Goal: Task Accomplishment & Management: Use online tool/utility

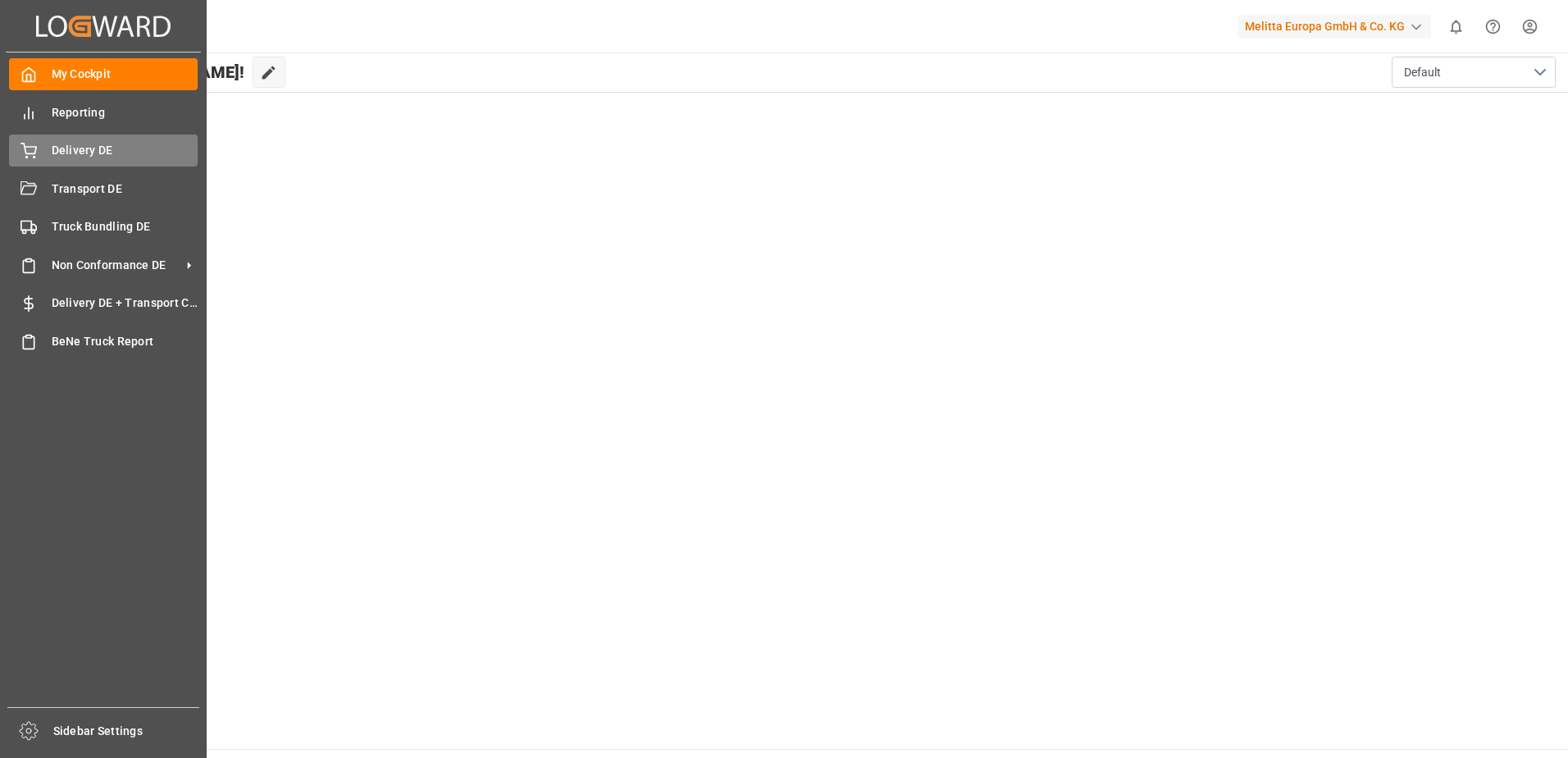
click at [47, 148] on div "Delivery DE Delivery DE" at bounding box center [103, 150] width 189 height 32
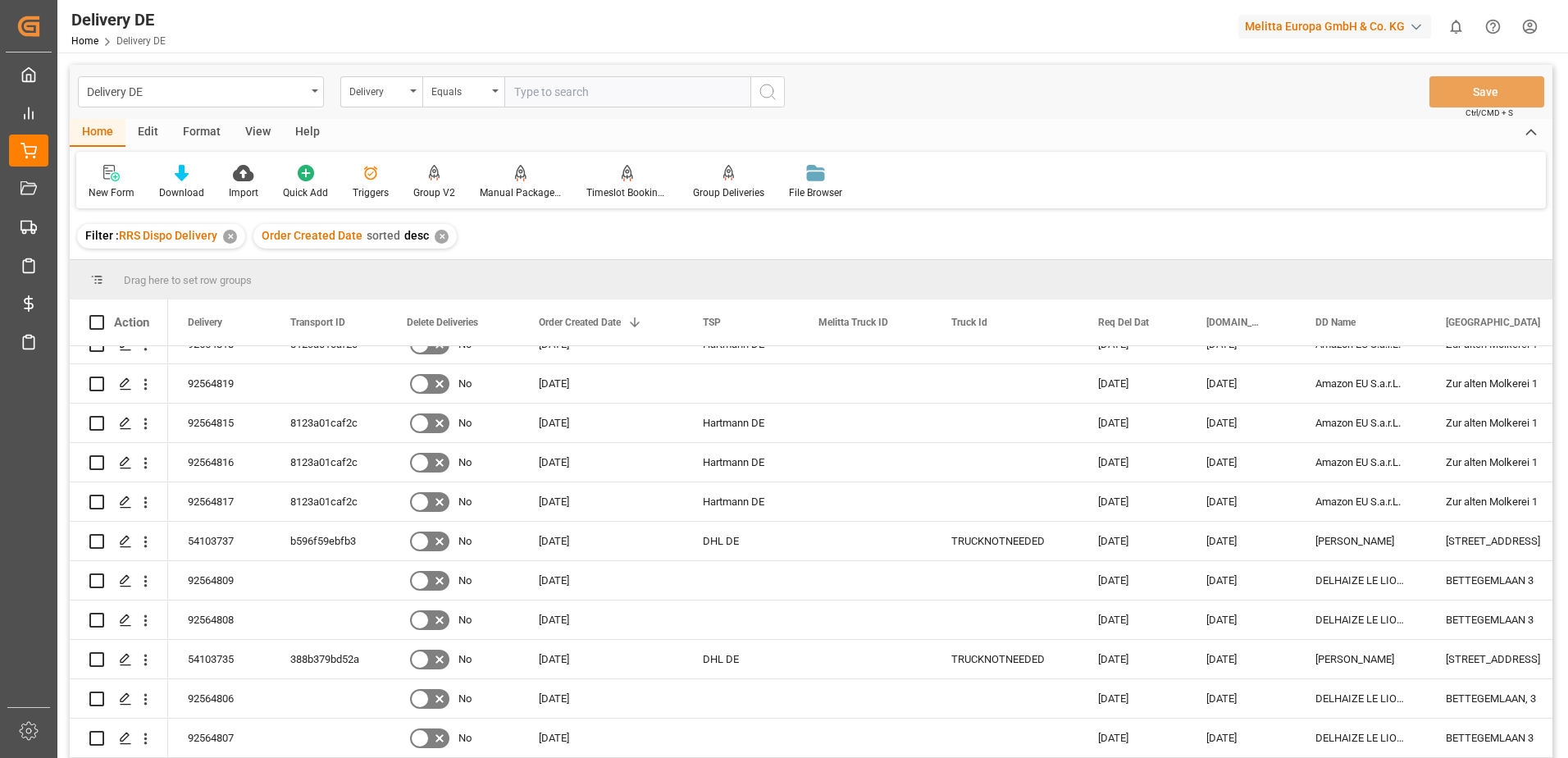
scroll to position [574, 0]
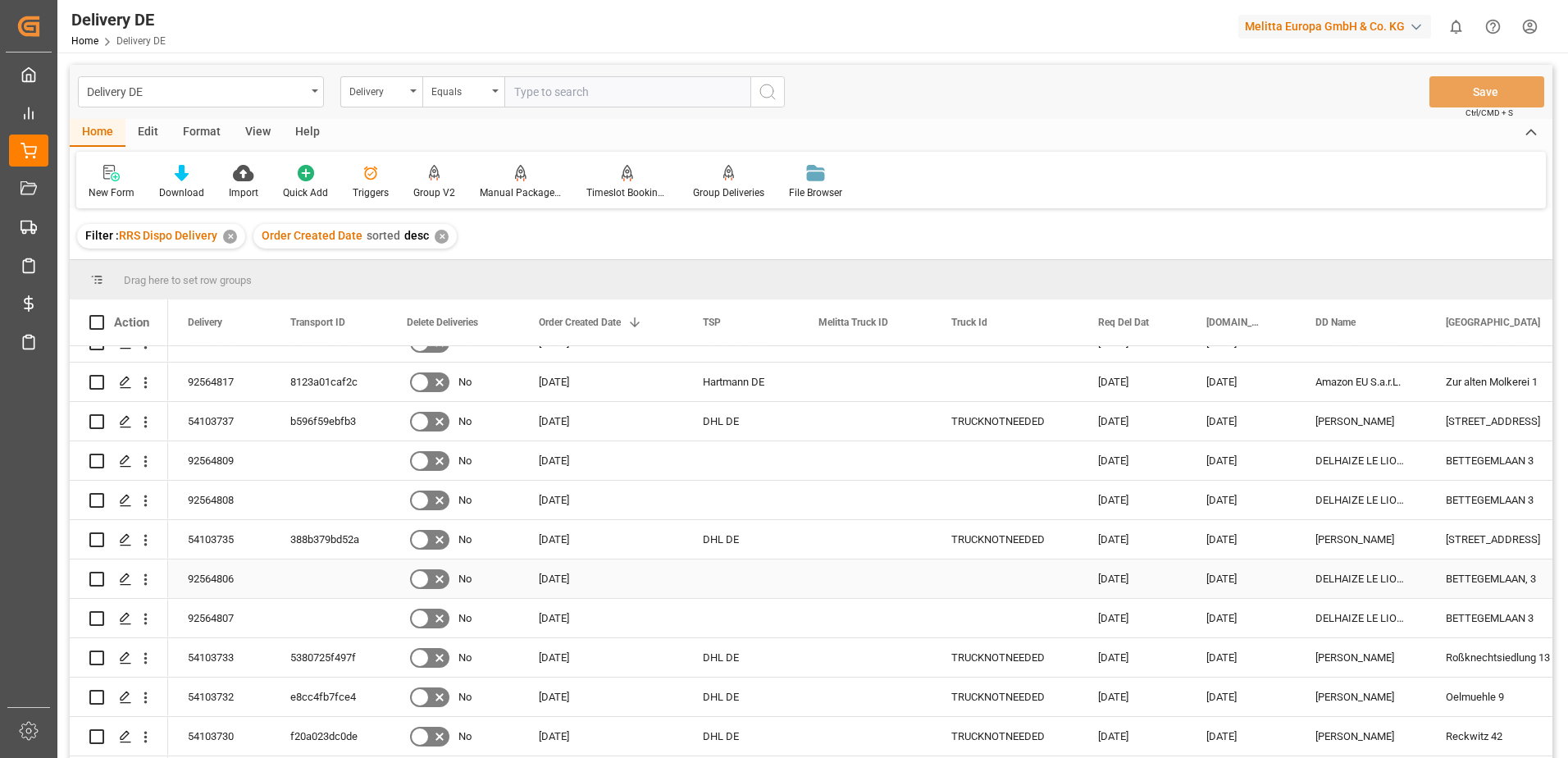
click at [97, 582] on input "Press Space to toggle row selection (unchecked)" at bounding box center [96, 578] width 15 height 15
checkbox input "true"
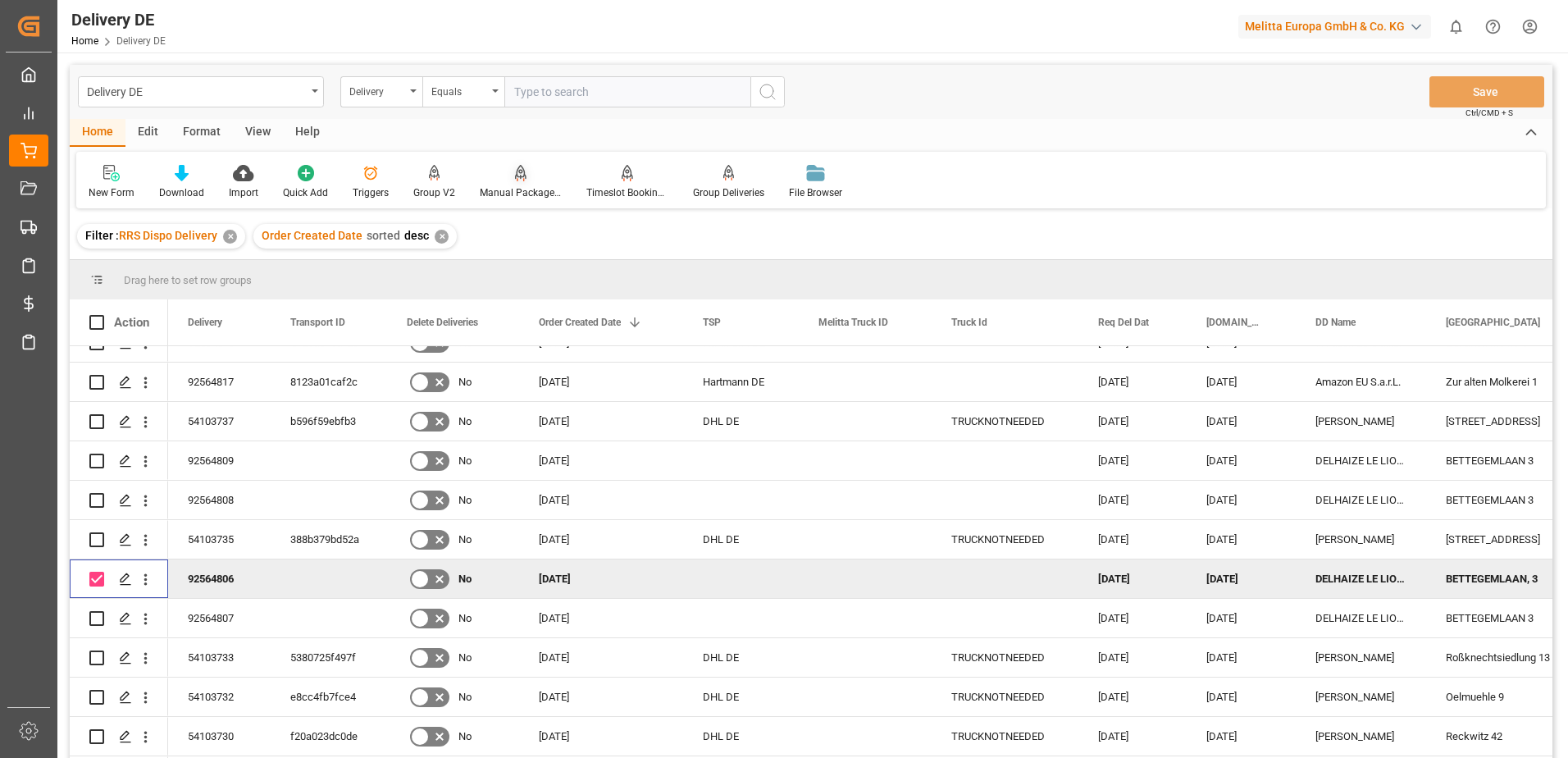
click at [519, 180] on icon at bounding box center [521, 173] width 11 height 17
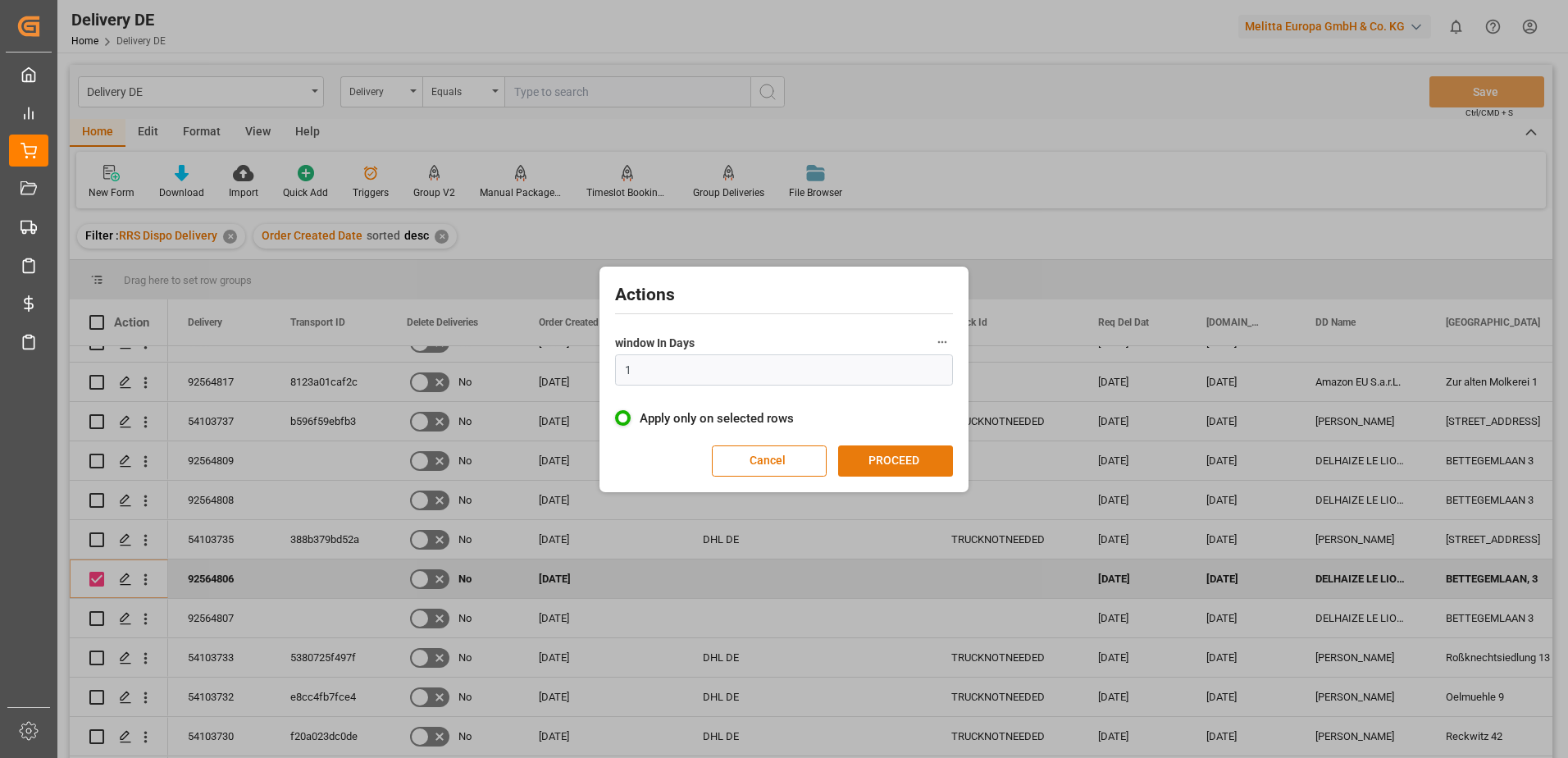
click at [869, 463] on button "PROCEED" at bounding box center [895, 461] width 114 height 31
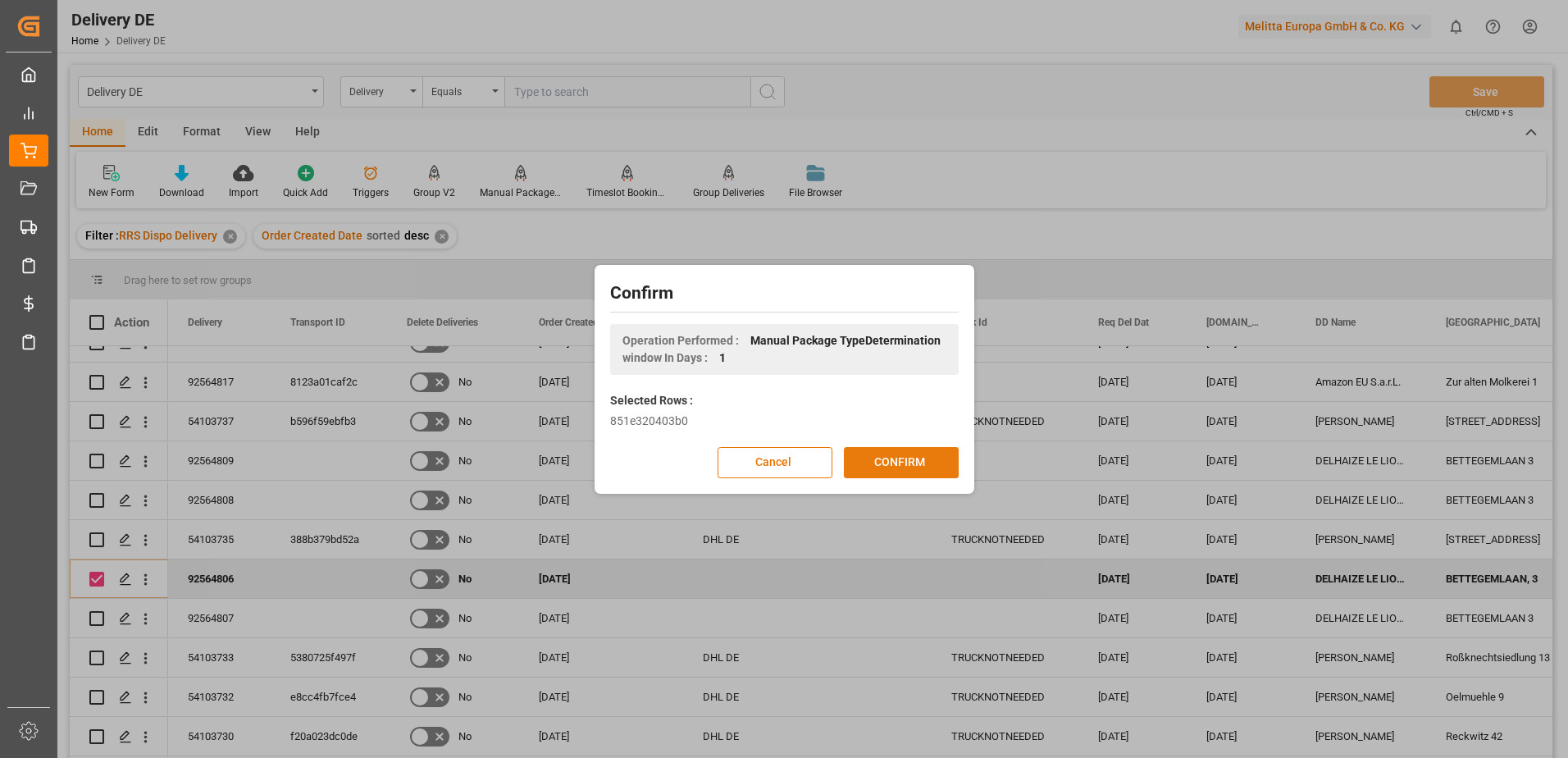
click at [884, 461] on button "CONFIRM" at bounding box center [901, 463] width 114 height 31
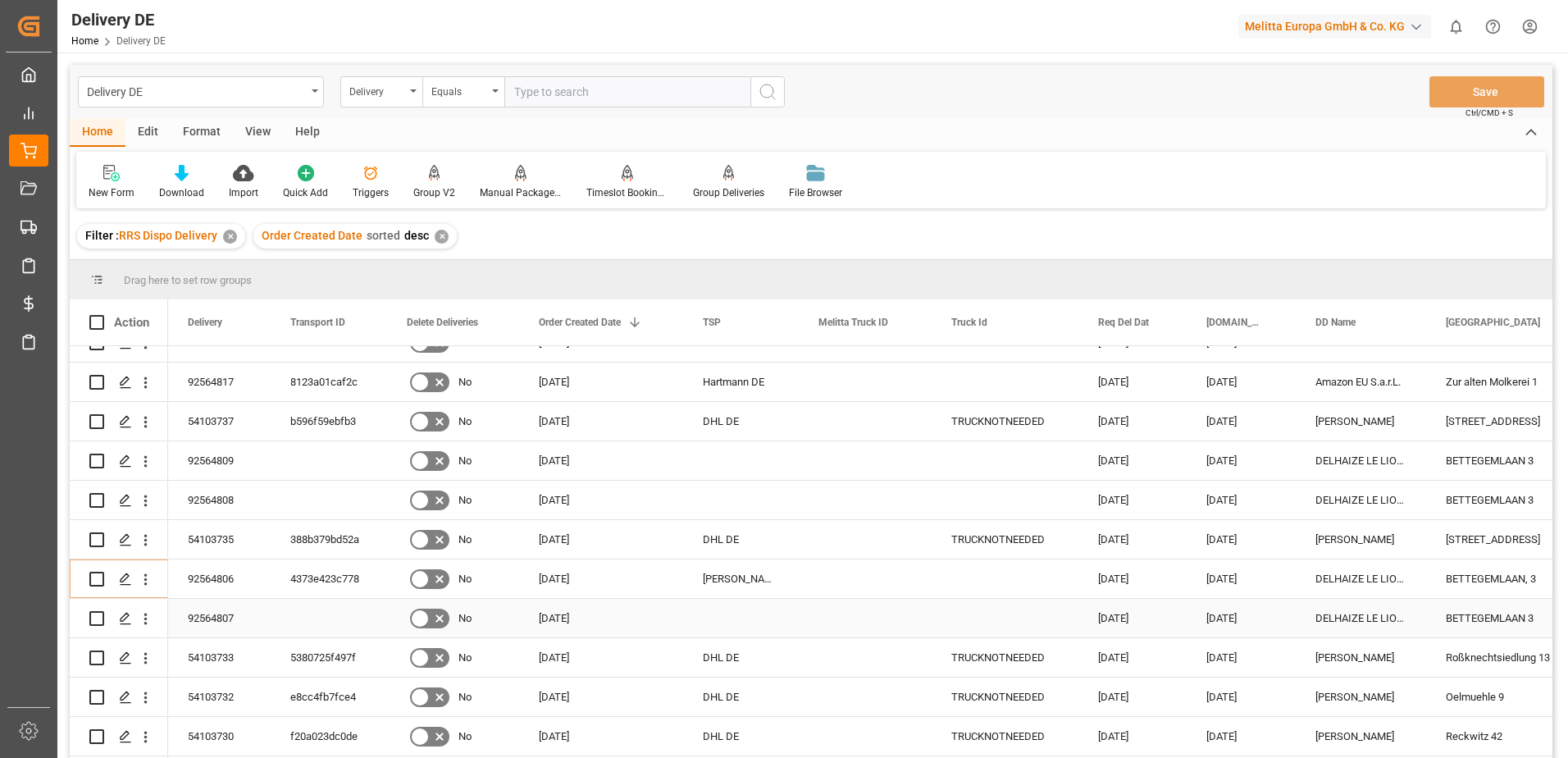
click at [93, 617] on input "Press Space to toggle row selection (unchecked)" at bounding box center [96, 617] width 15 height 15
checkbox input "true"
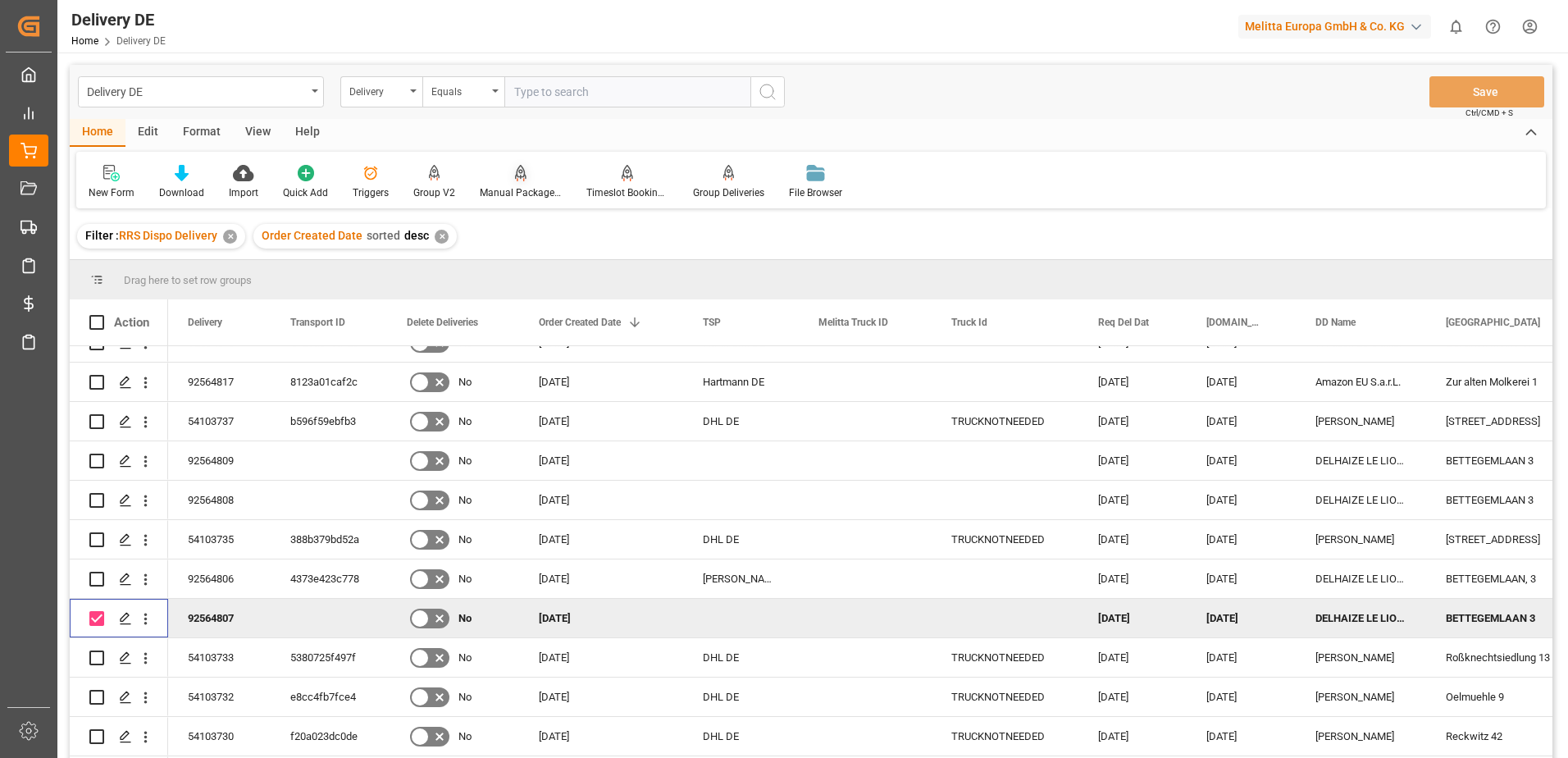
click at [501, 185] on div "Manual Package TypeDetermination" at bounding box center [521, 192] width 82 height 15
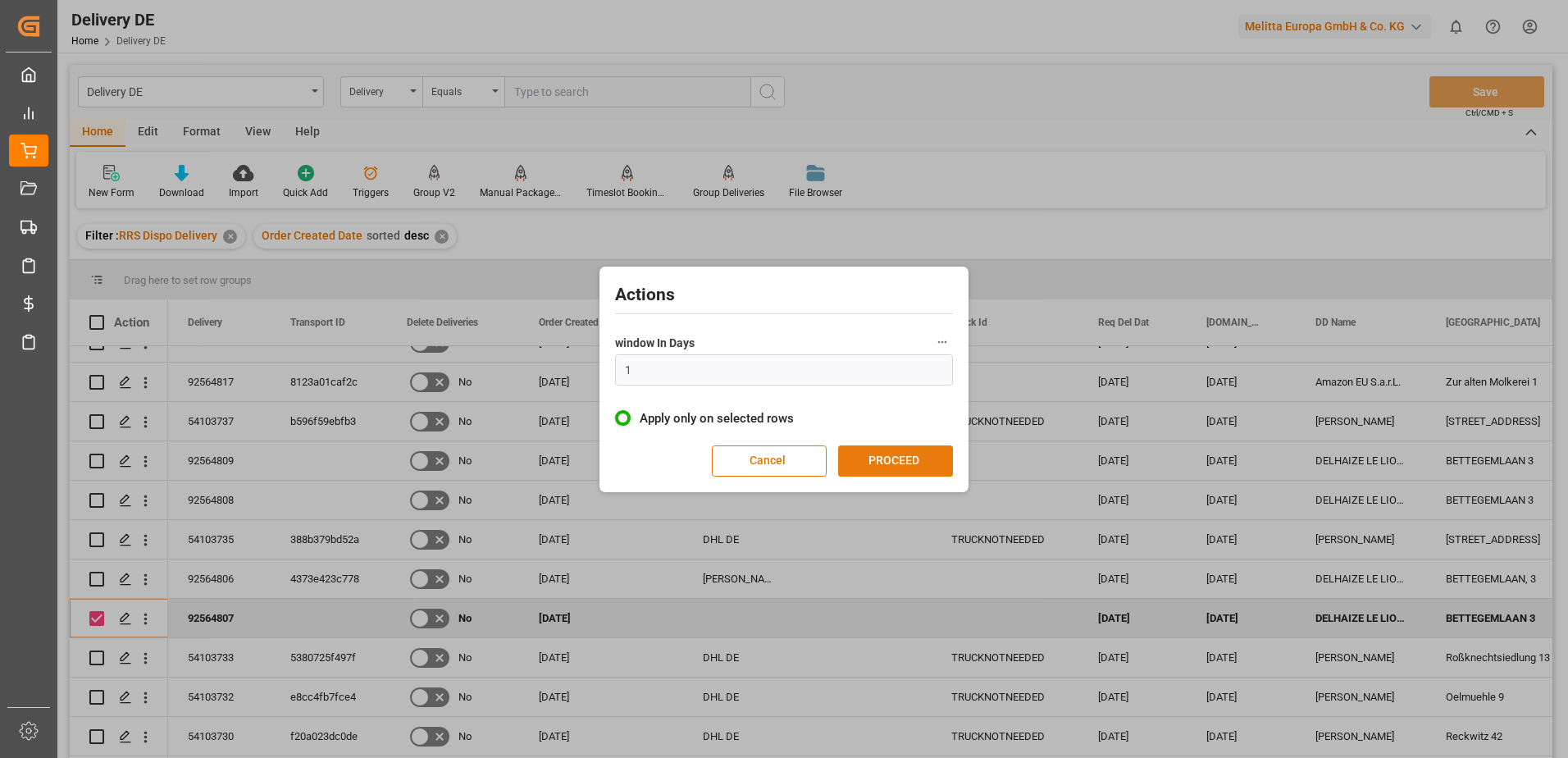
click at [877, 464] on button "PROCEED" at bounding box center [895, 461] width 114 height 31
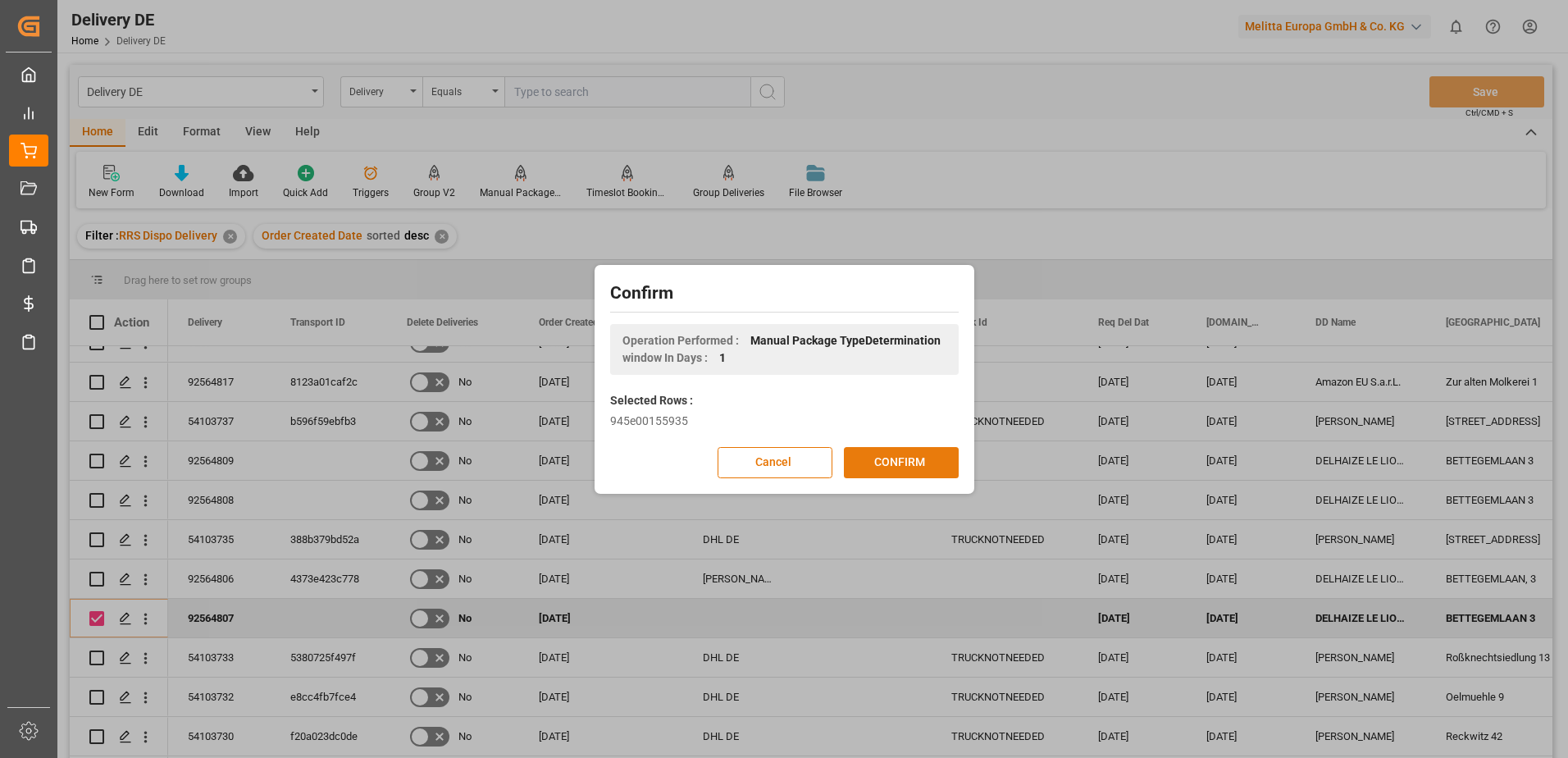
click at [867, 456] on button "CONFIRM" at bounding box center [901, 463] width 114 height 31
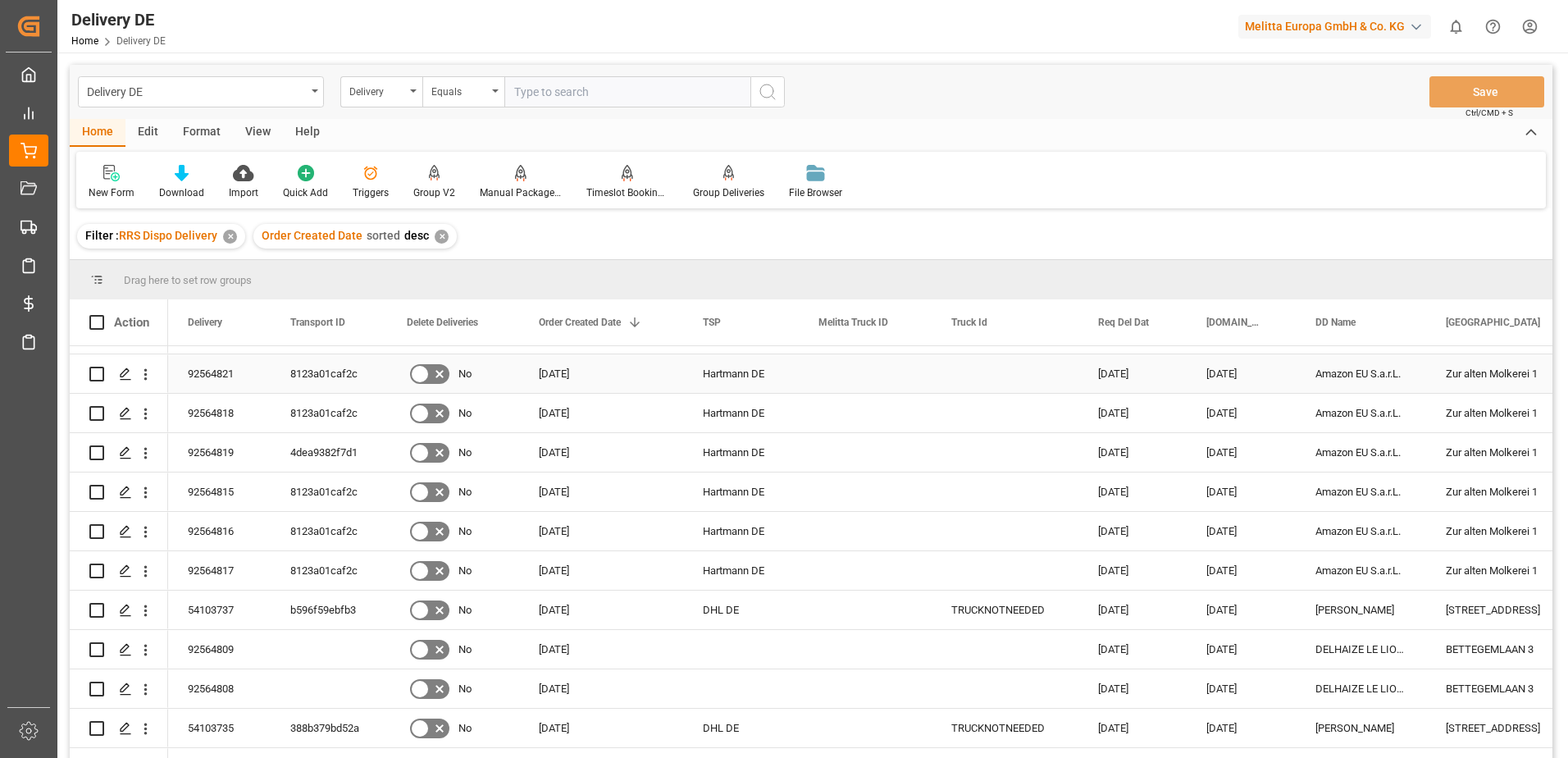
scroll to position [410, 0]
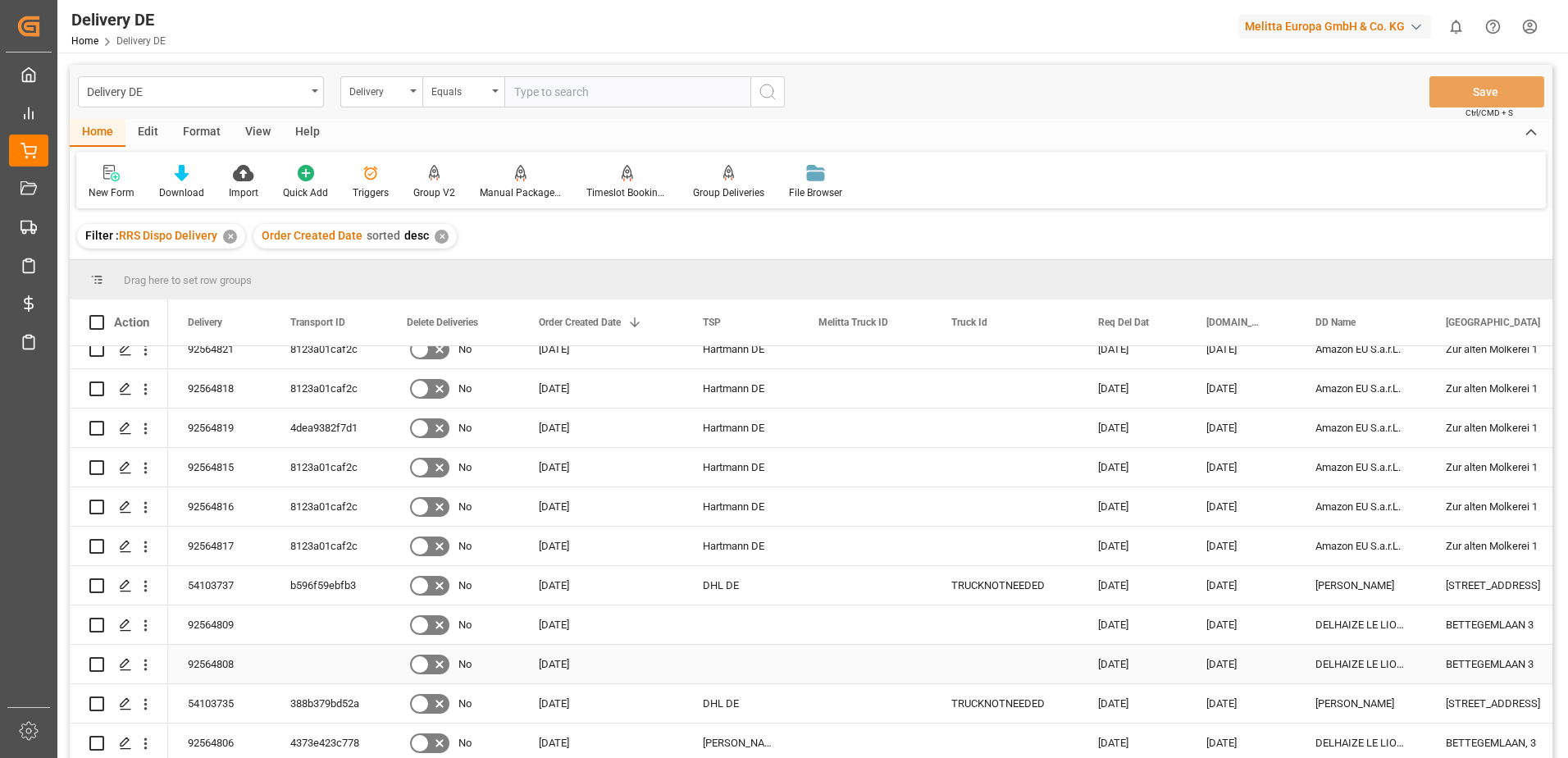
click at [93, 662] on input "Press Space to toggle row selection (unchecked)" at bounding box center [96, 664] width 15 height 15
checkbox input "true"
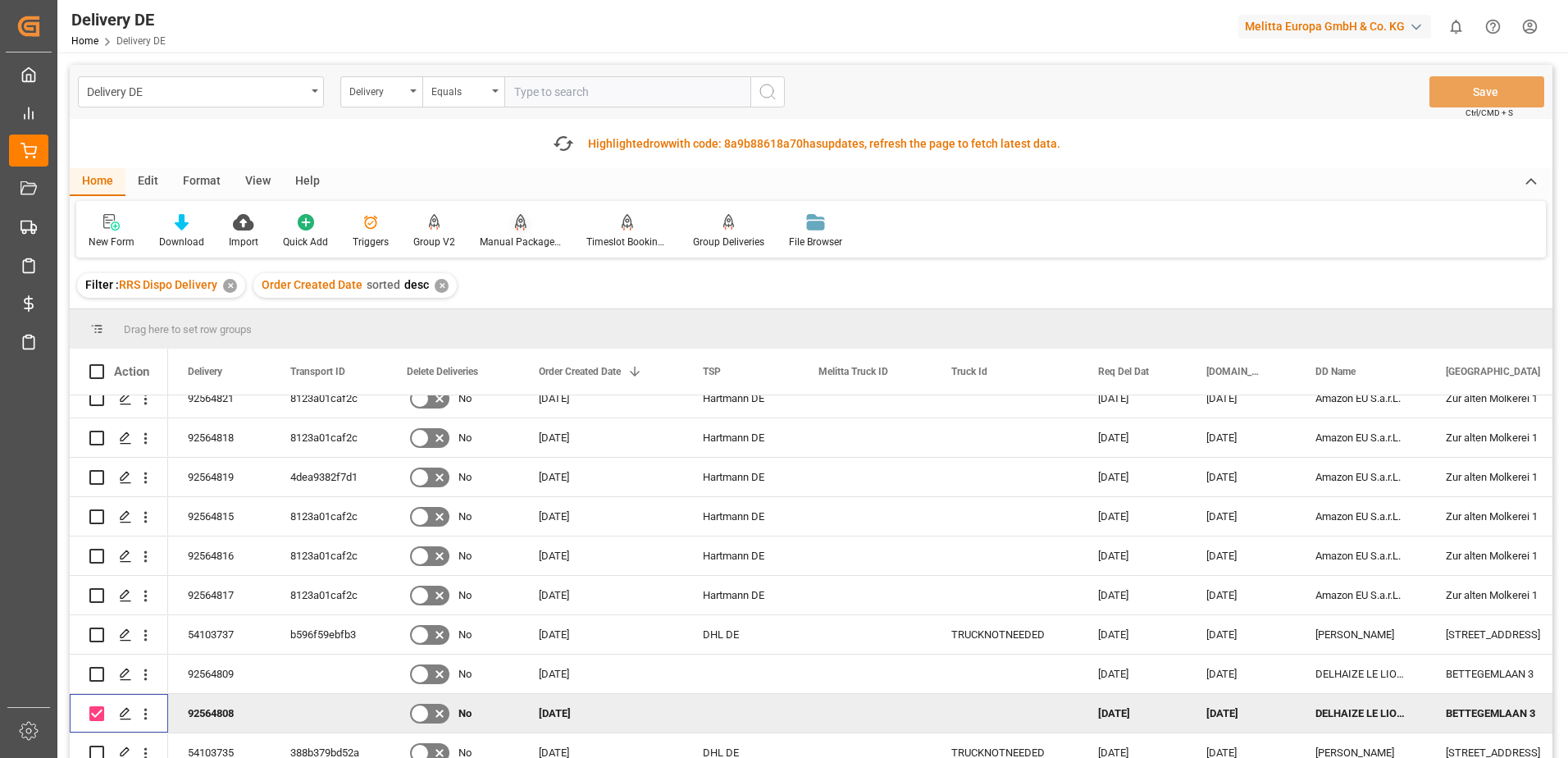
click at [516, 229] on icon at bounding box center [521, 222] width 11 height 17
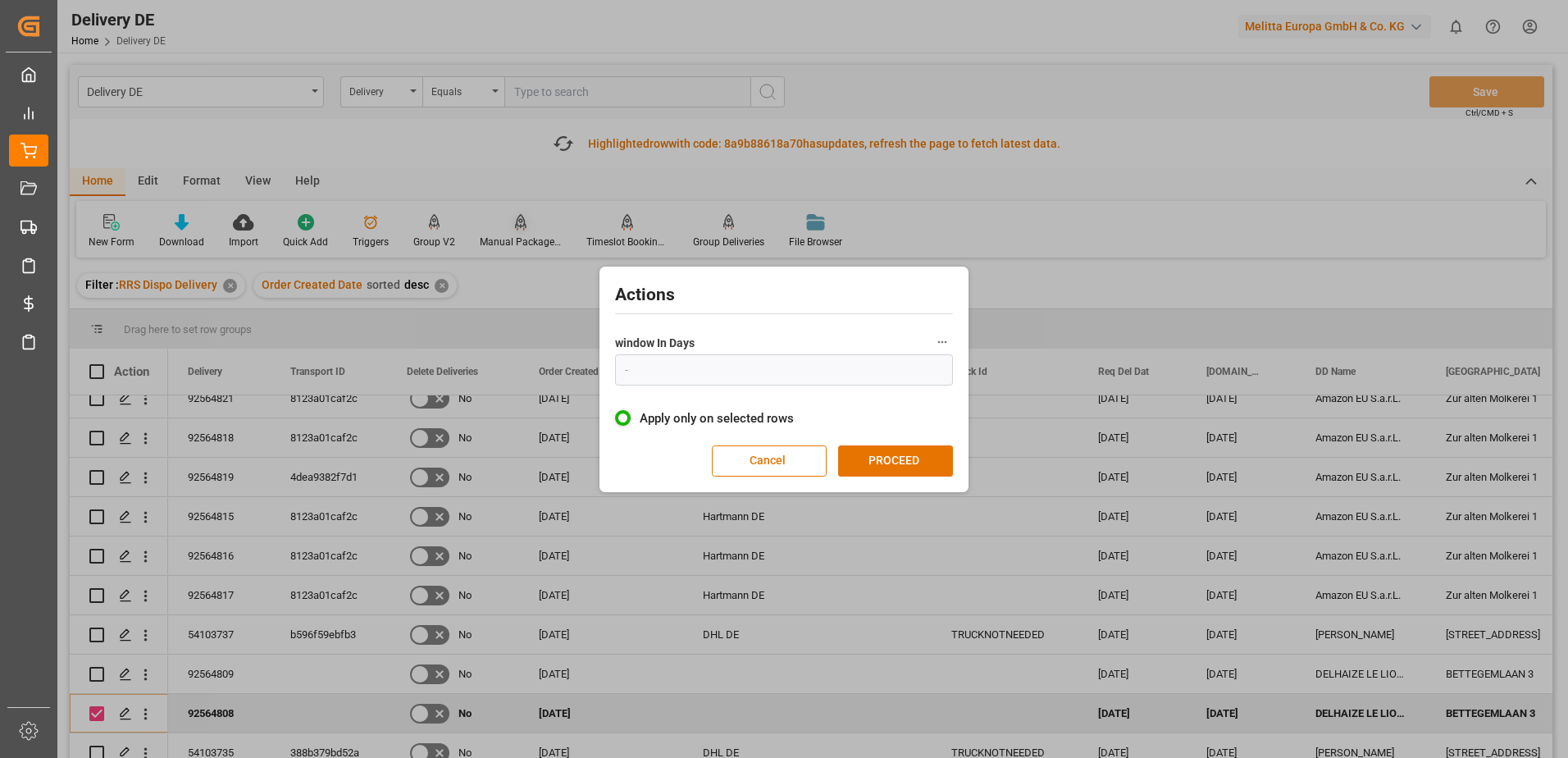
type input "1"
click at [876, 475] on button "PROCEED" at bounding box center [895, 461] width 114 height 31
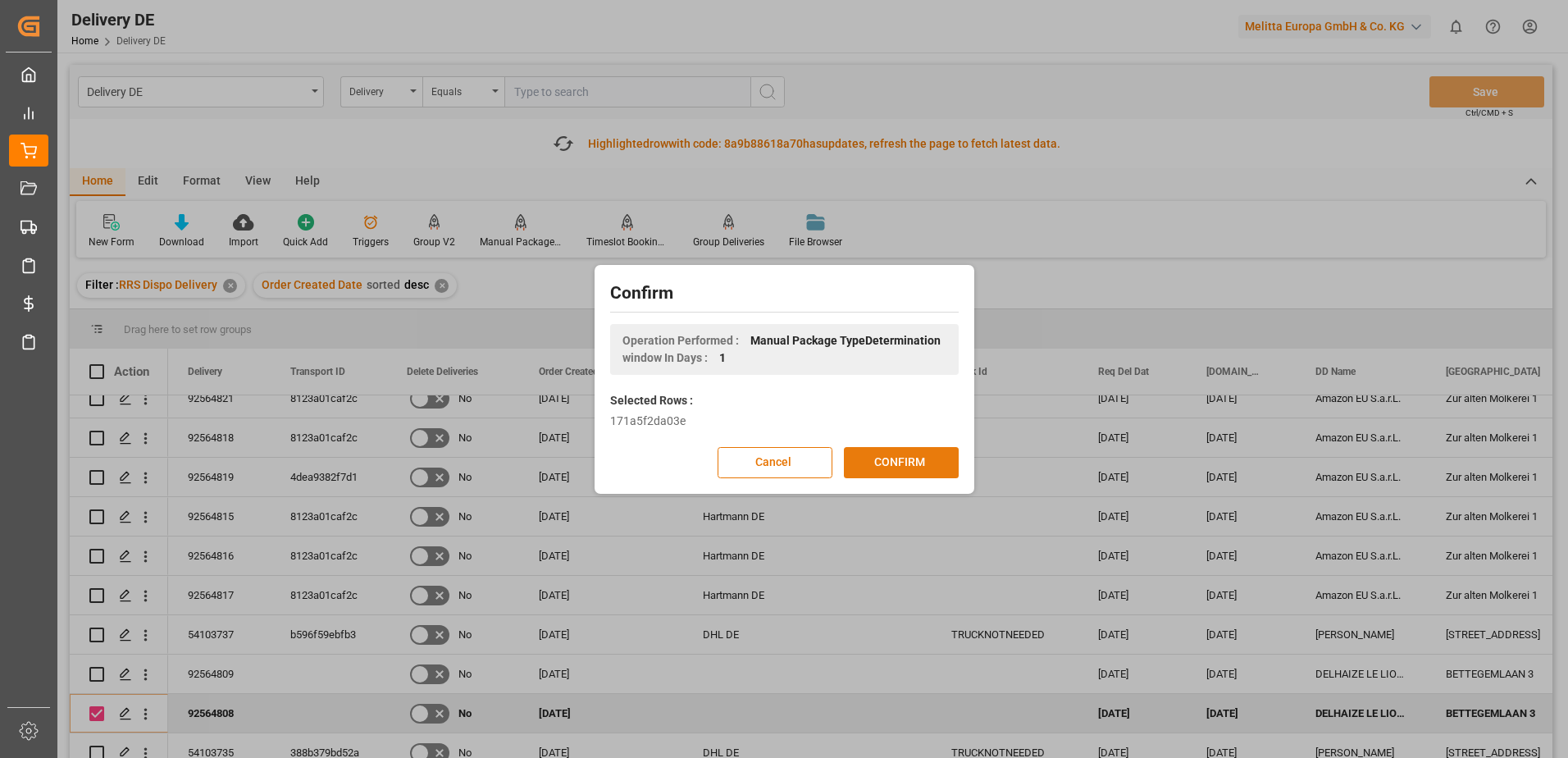
click at [876, 458] on button "CONFIRM" at bounding box center [901, 463] width 114 height 31
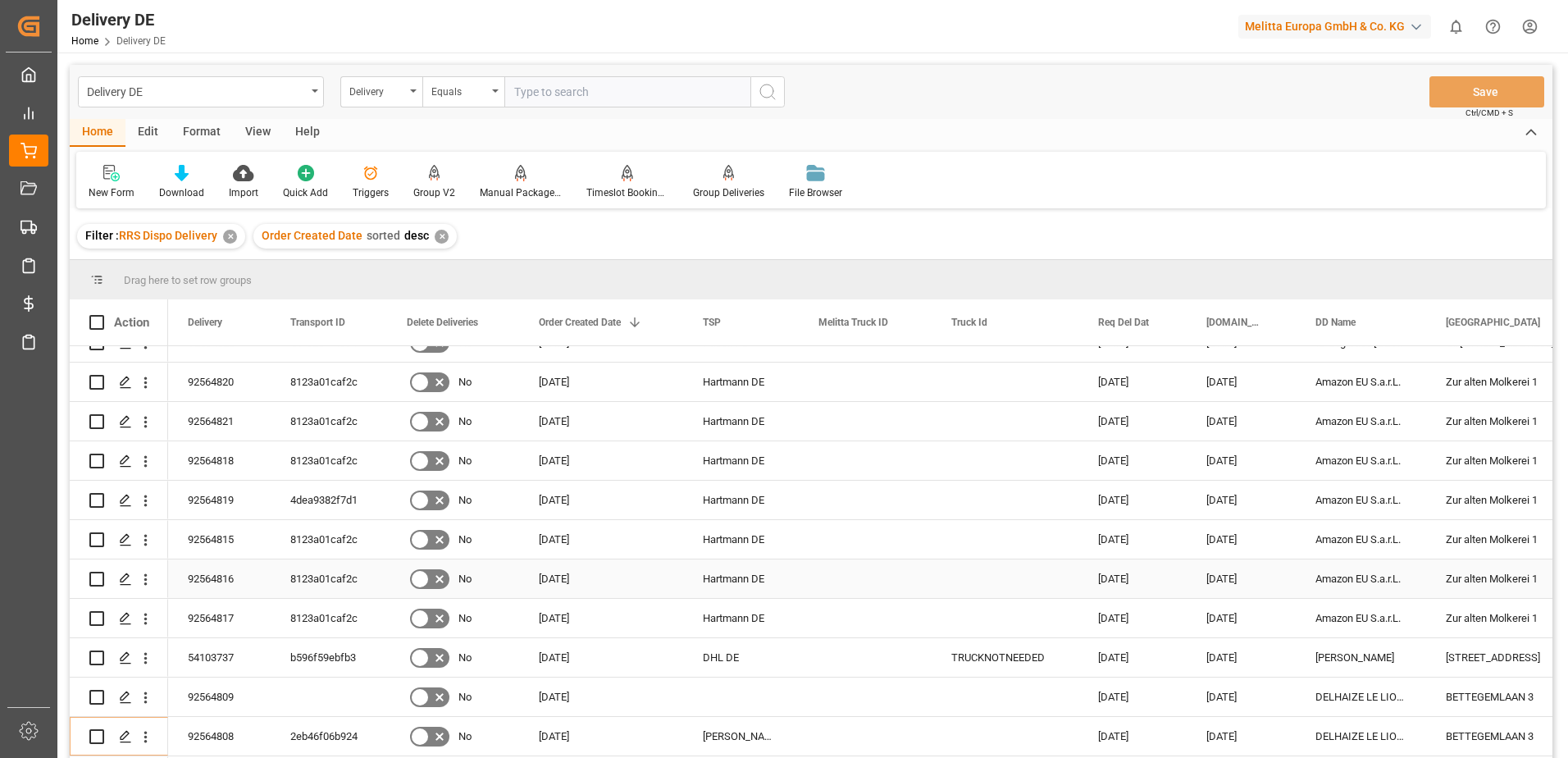
scroll to position [328, 0]
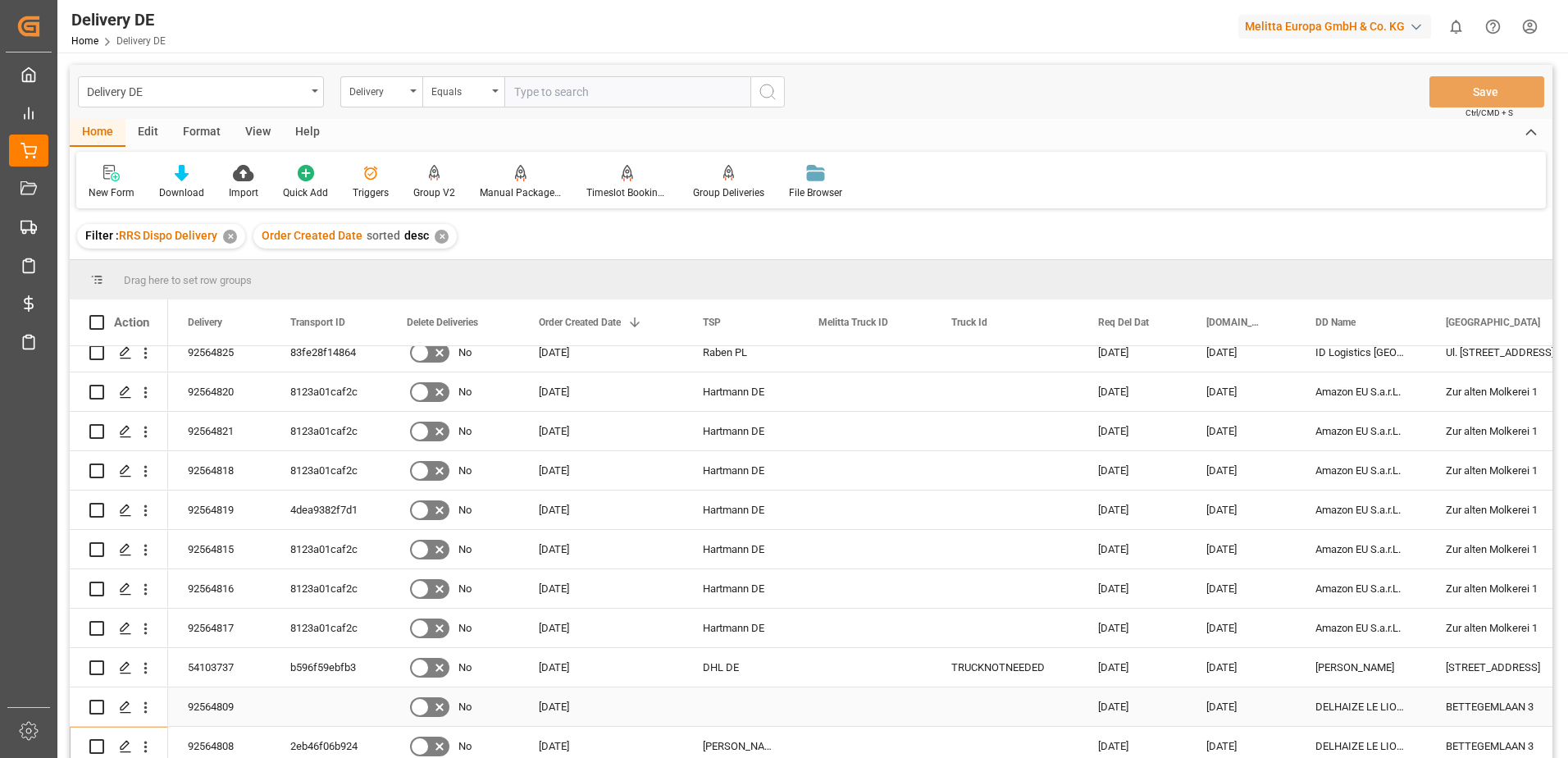
click at [99, 705] on input "Press Space to toggle row selection (unchecked)" at bounding box center [96, 706] width 15 height 15
checkbox input "true"
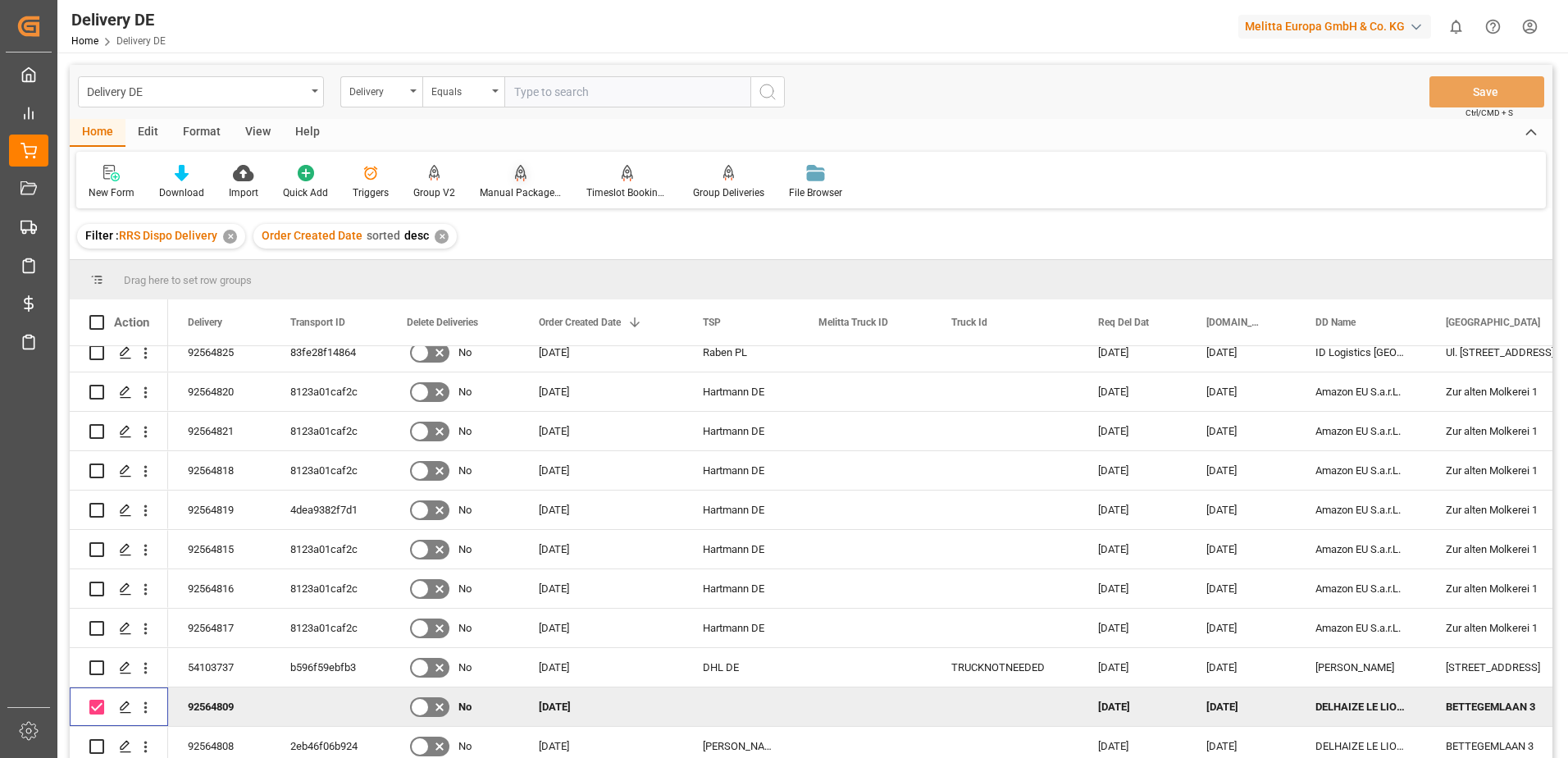
click at [520, 191] on div "Manual Package TypeDetermination" at bounding box center [521, 192] width 82 height 15
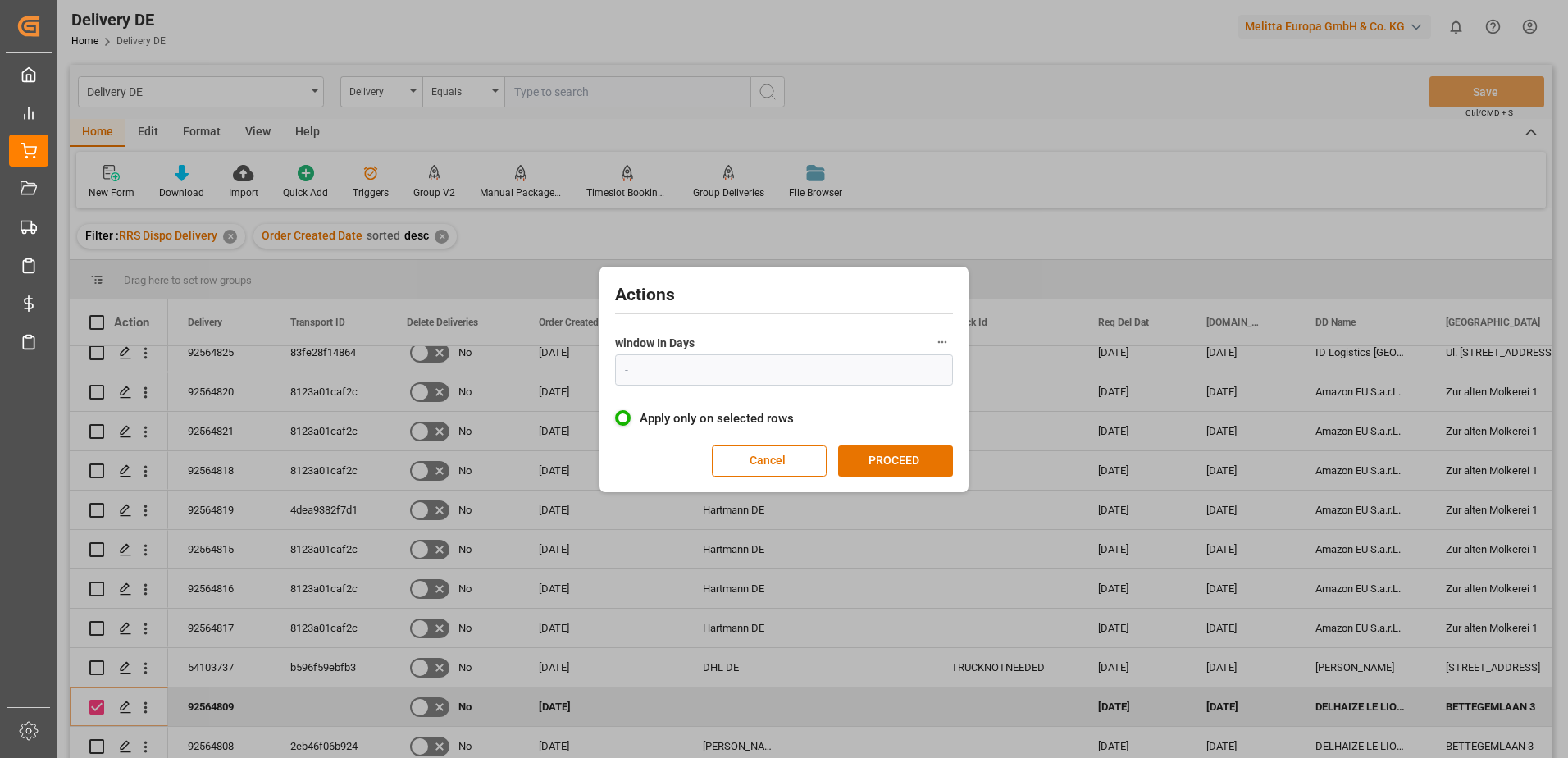
type input "1"
click at [906, 468] on button "PROCEED" at bounding box center [895, 461] width 114 height 31
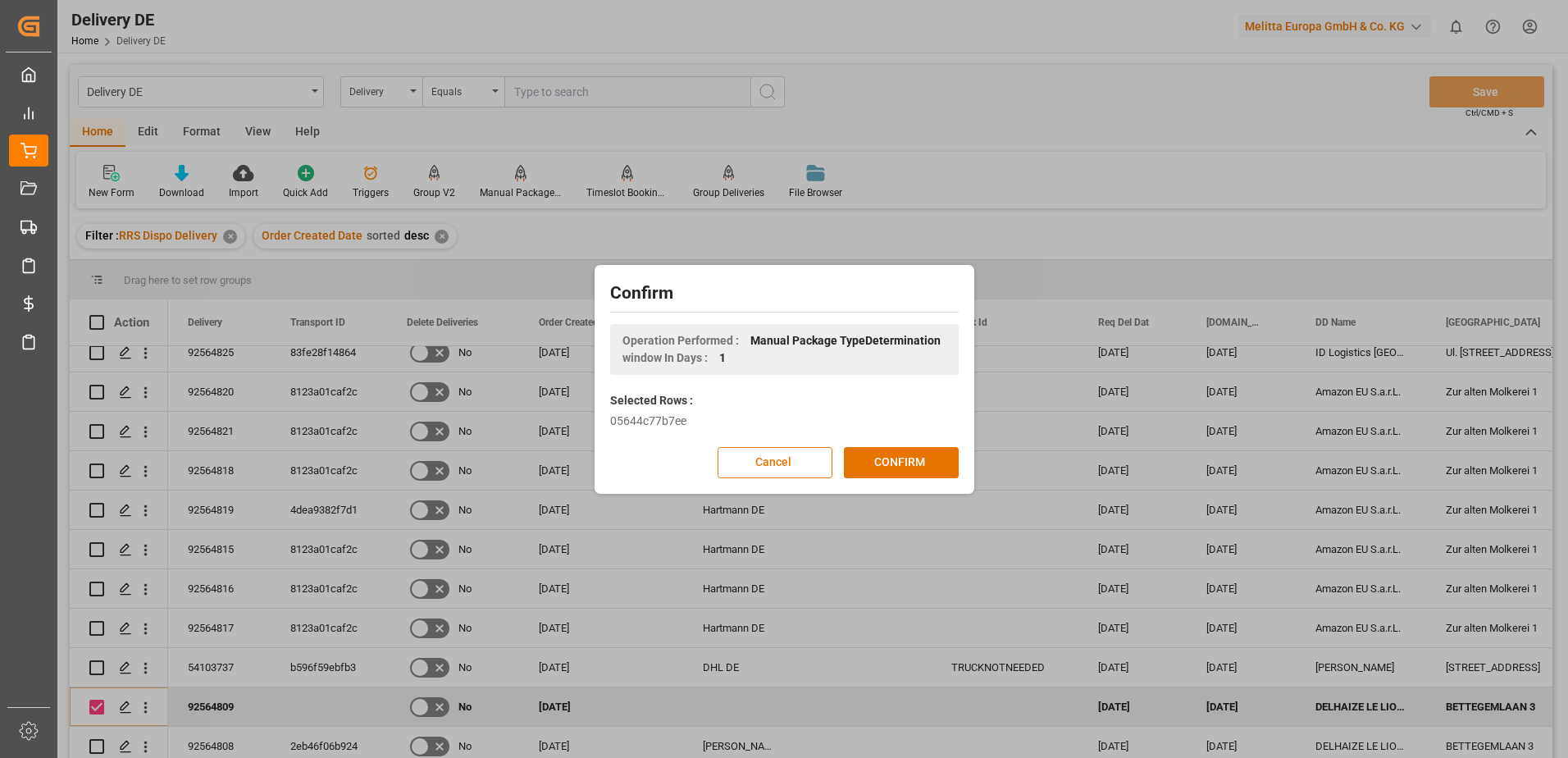
click at [906, 466] on button "CONFIRM" at bounding box center [901, 463] width 114 height 31
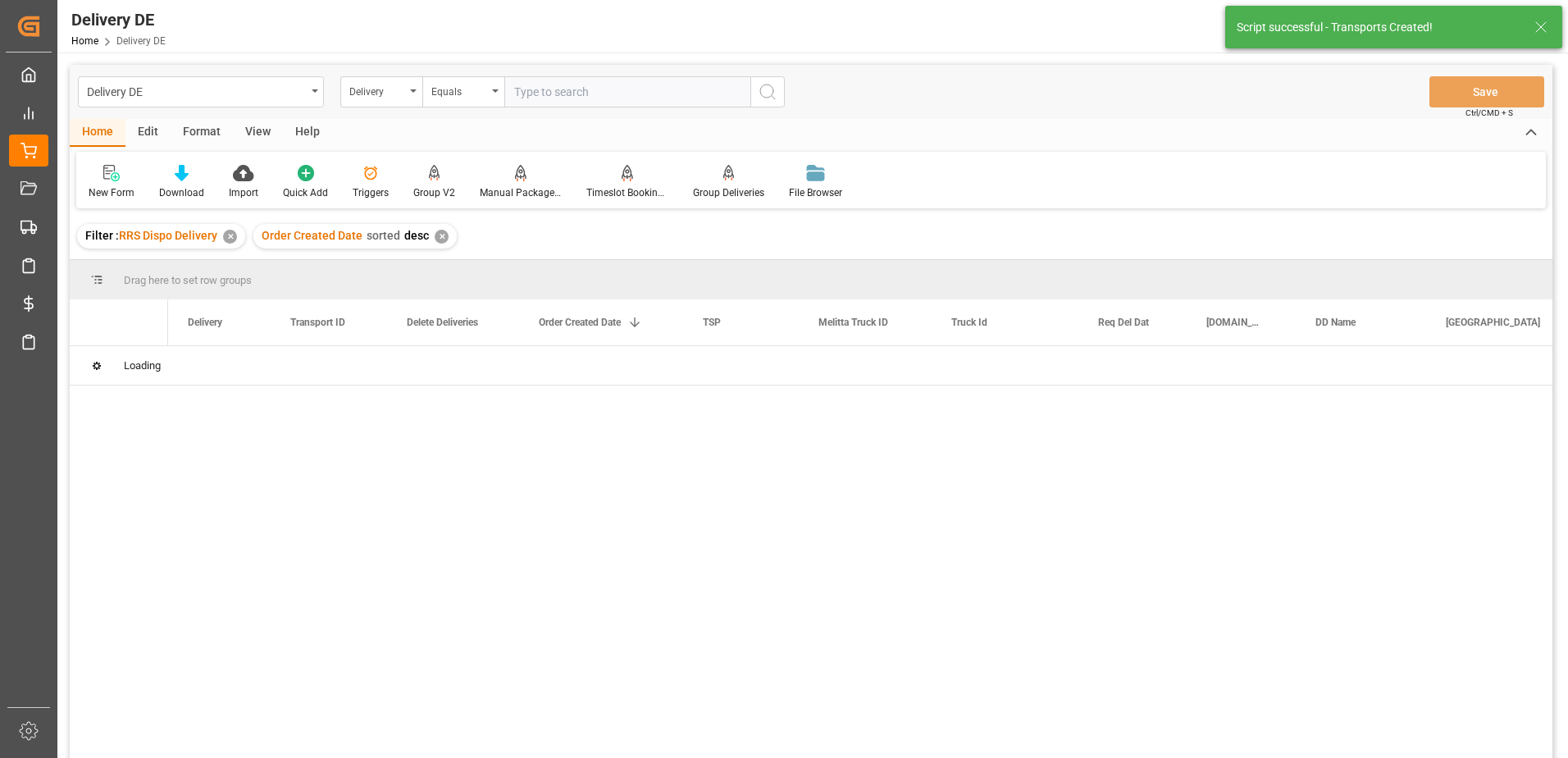
scroll to position [0, 0]
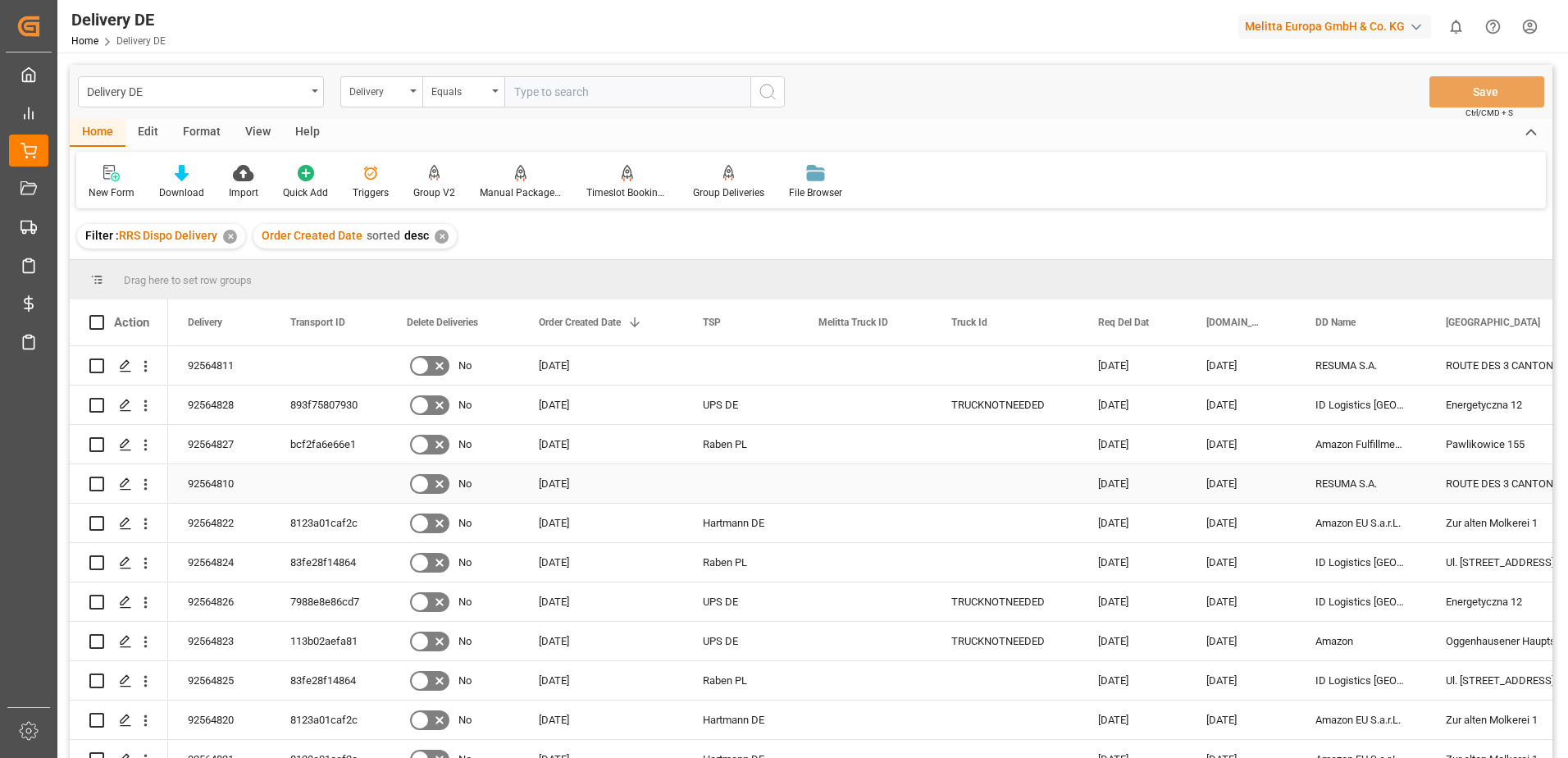
drag, startPoint x: 100, startPoint y: 479, endPoint x: 230, endPoint y: 352, distance: 181.7
click at [98, 479] on input "Press Space to toggle row selection (unchecked)" at bounding box center [96, 483] width 15 height 15
checkbox input "true"
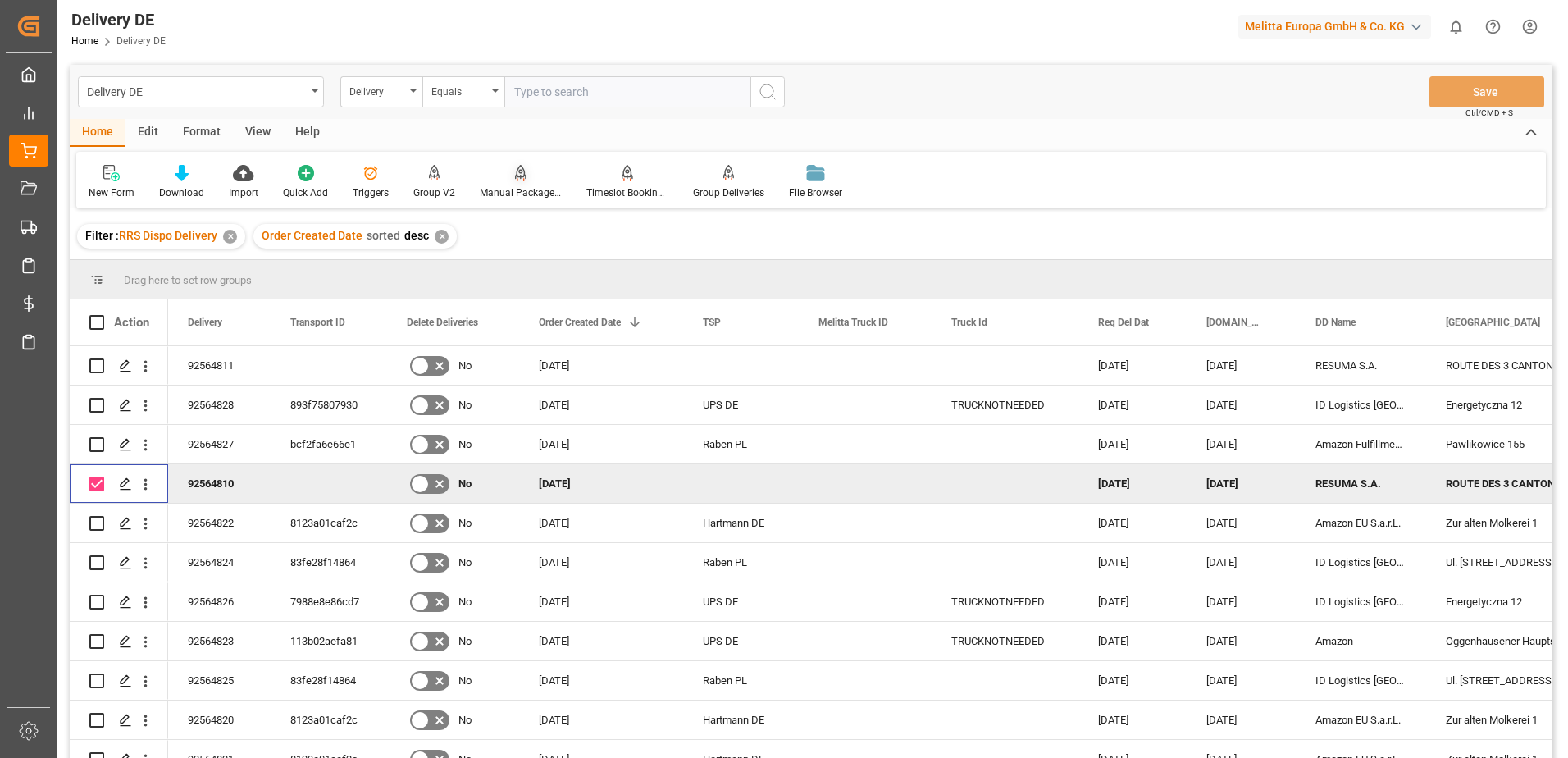
click at [520, 184] on div "Manual Package TypeDetermination" at bounding box center [521, 182] width 107 height 36
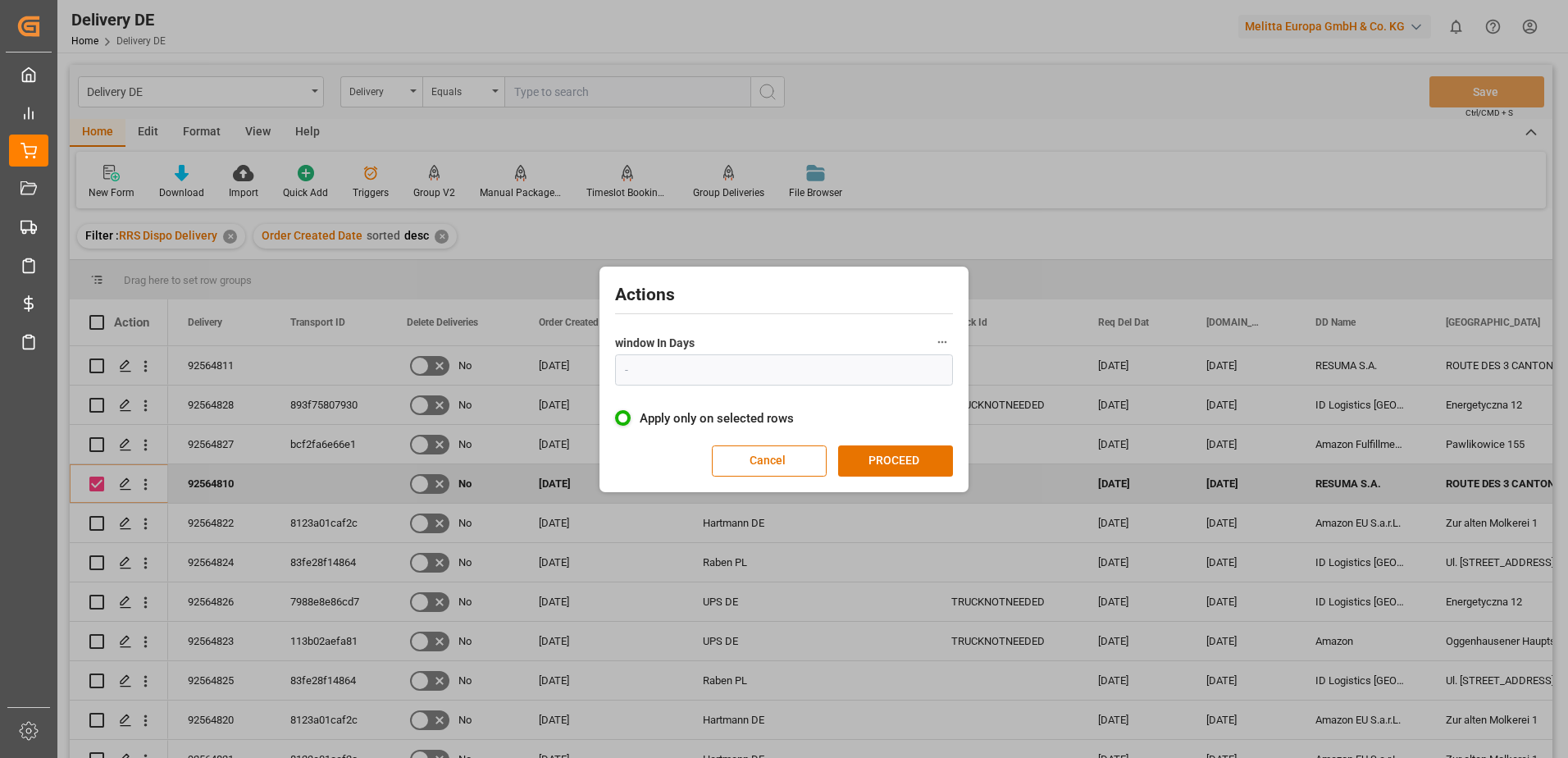
type input "1"
click at [907, 465] on button "PROCEED" at bounding box center [895, 461] width 114 height 31
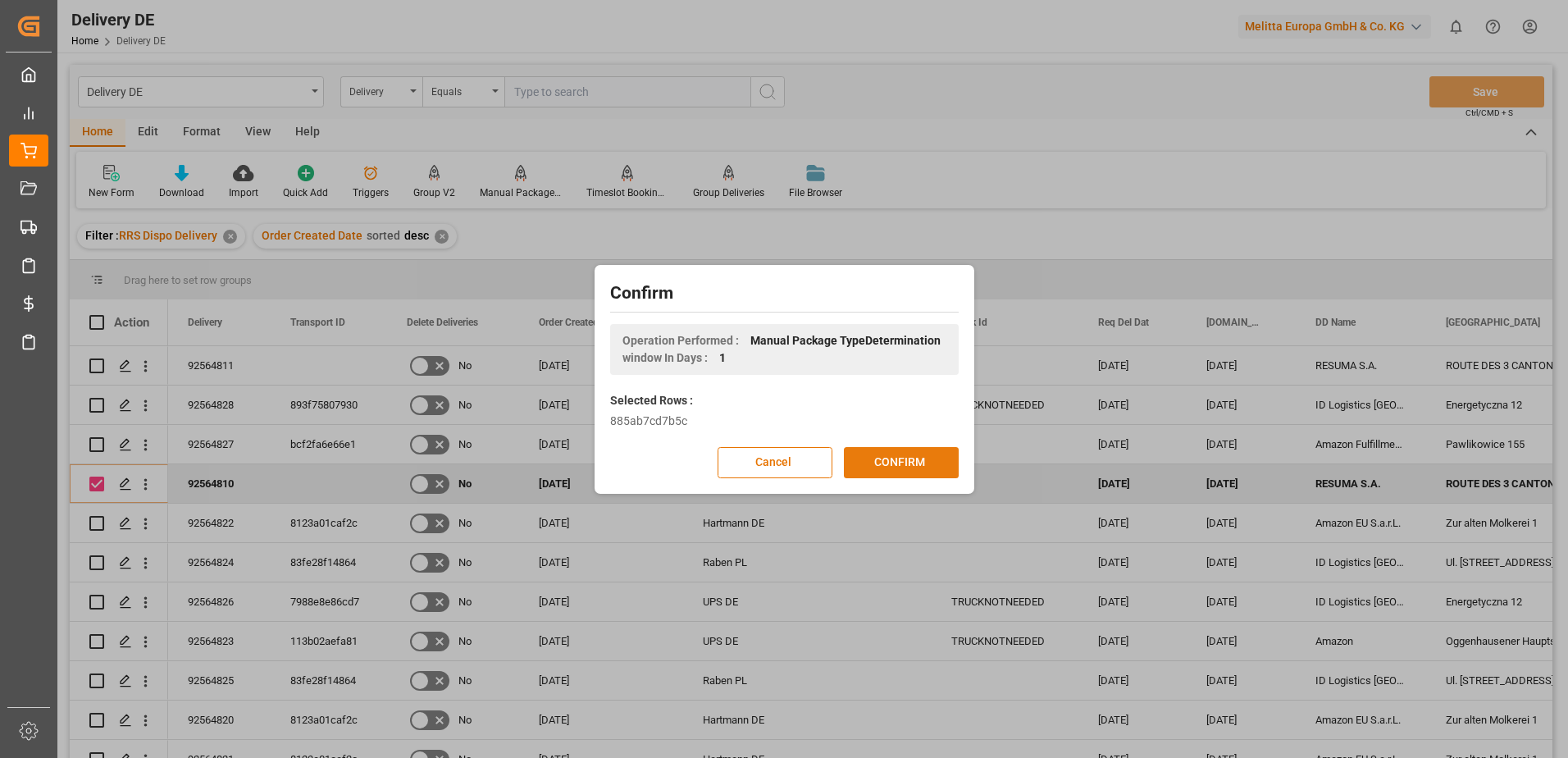
click at [879, 462] on button "CONFIRM" at bounding box center [901, 463] width 114 height 31
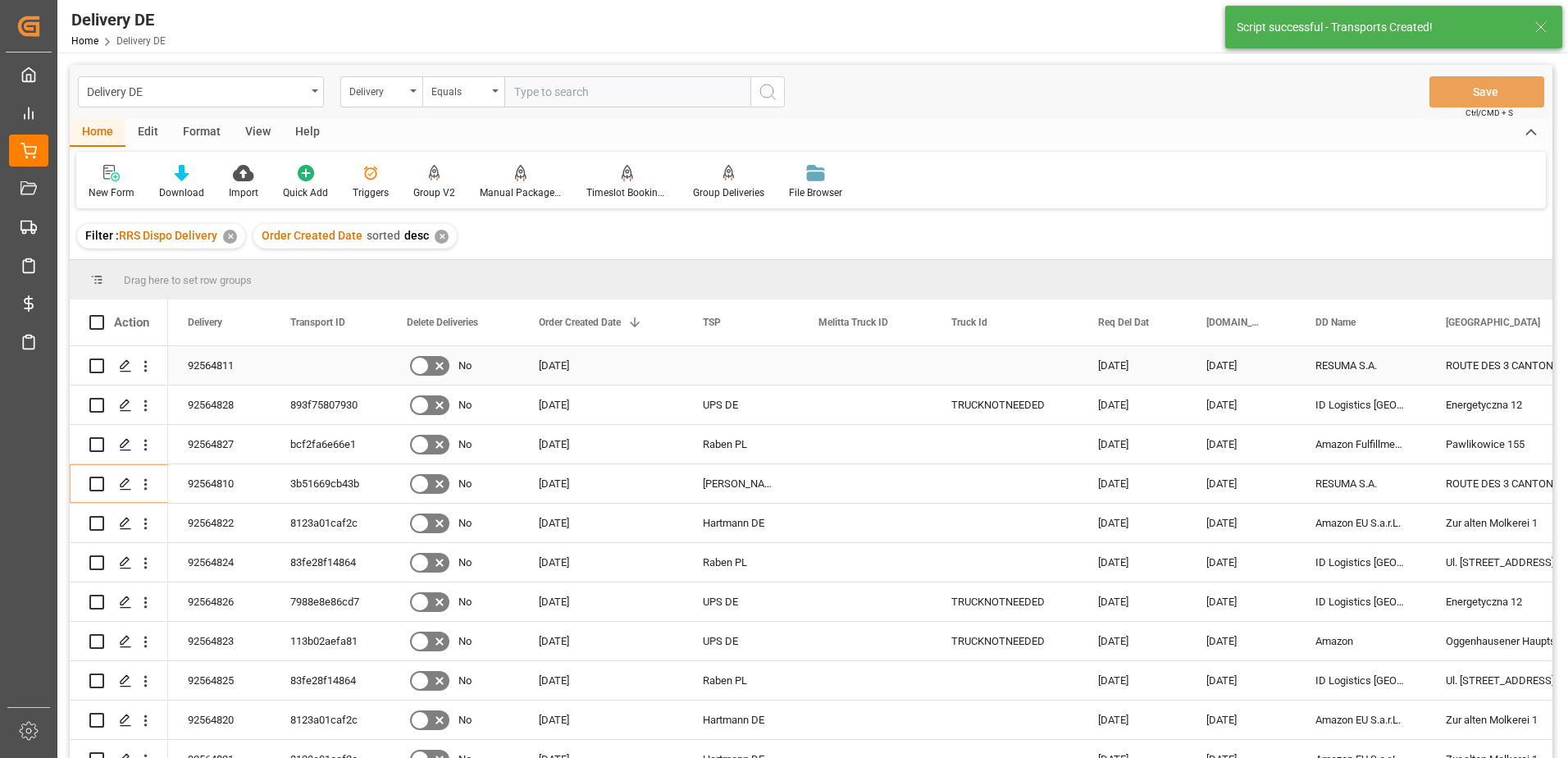
click at [93, 363] on input "Press Space to toggle row selection (unchecked)" at bounding box center [96, 365] width 15 height 15
checkbox input "true"
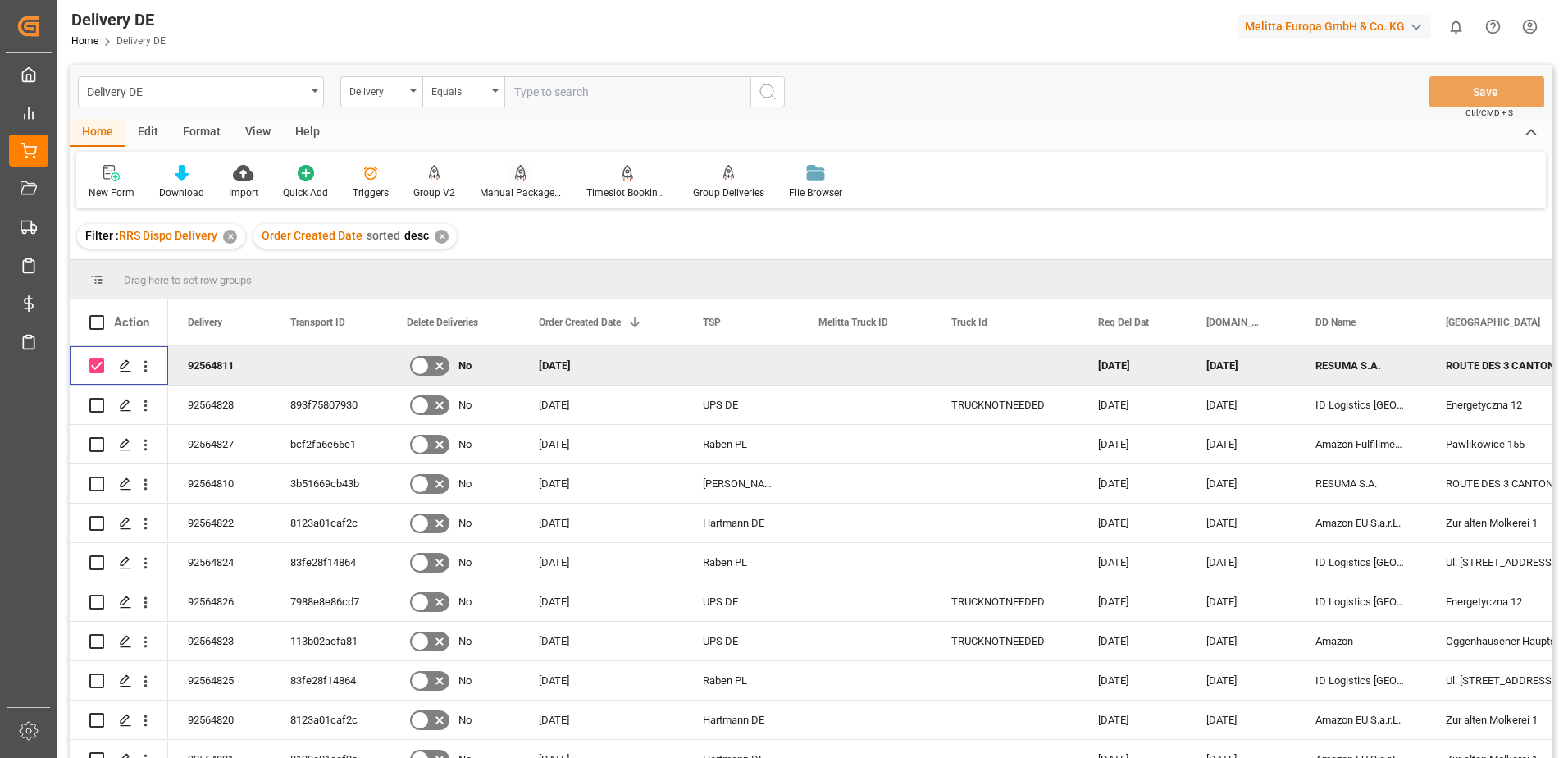
click at [525, 182] on div "Manual Package TypeDetermination" at bounding box center [521, 182] width 107 height 36
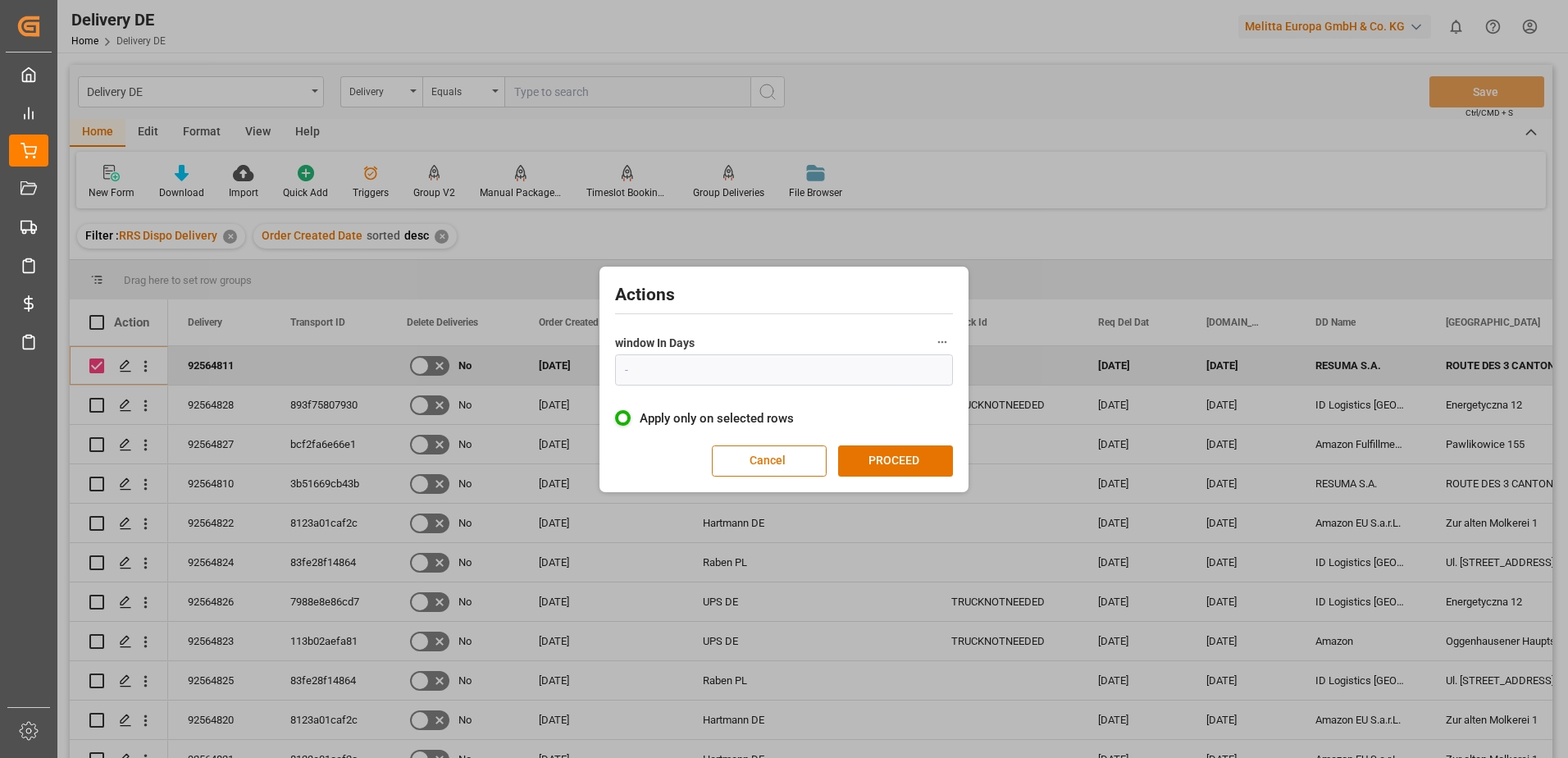
type input "1"
click at [896, 461] on button "PROCEED" at bounding box center [895, 461] width 114 height 31
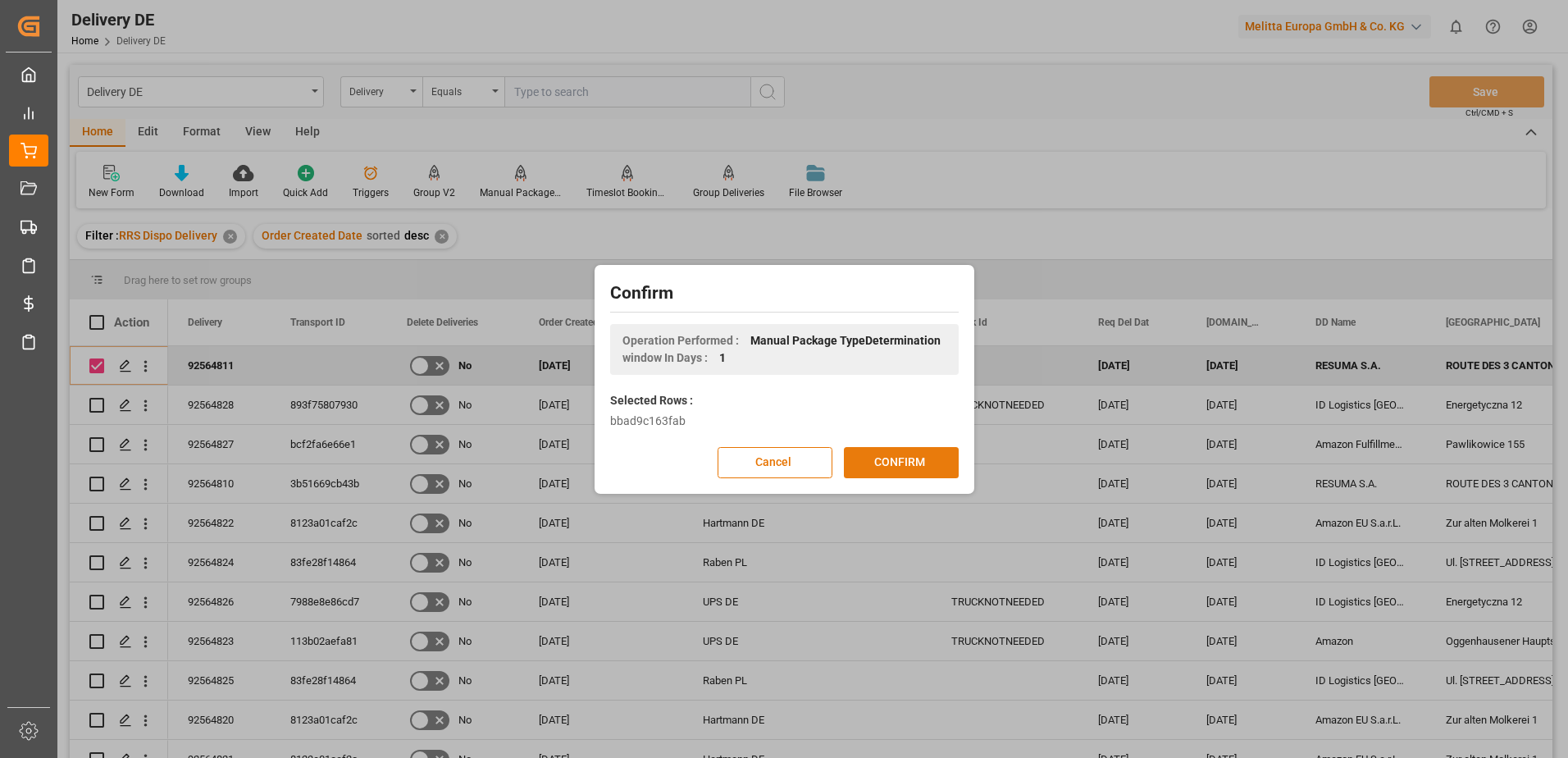
click at [866, 458] on button "CONFIRM" at bounding box center [901, 463] width 114 height 31
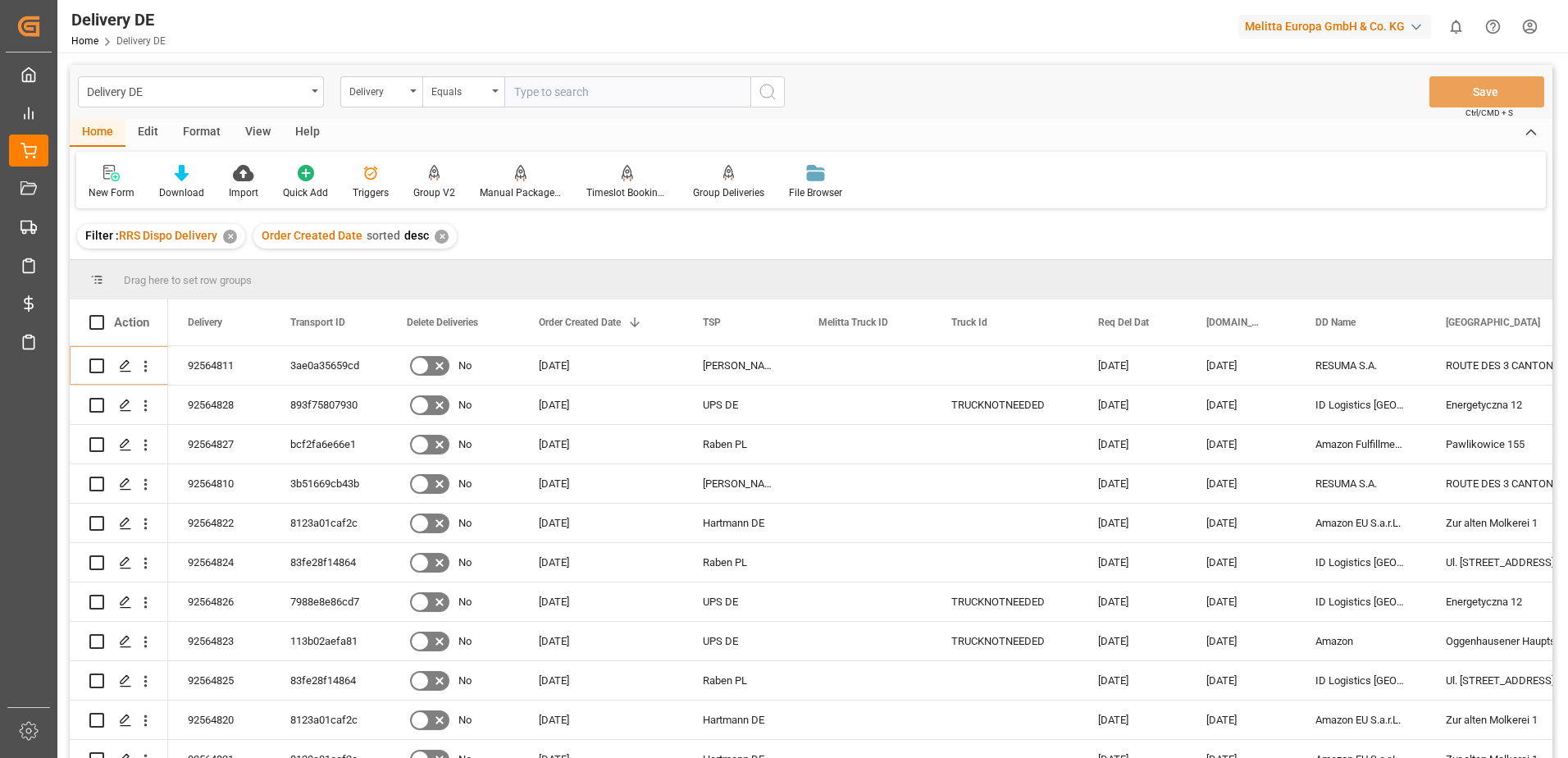
click at [1526, 24] on html "Created by potrace 1.15, written by [PERSON_NAME] [DATE]-[DATE] Created by potr…" at bounding box center [784, 379] width 1568 height 758
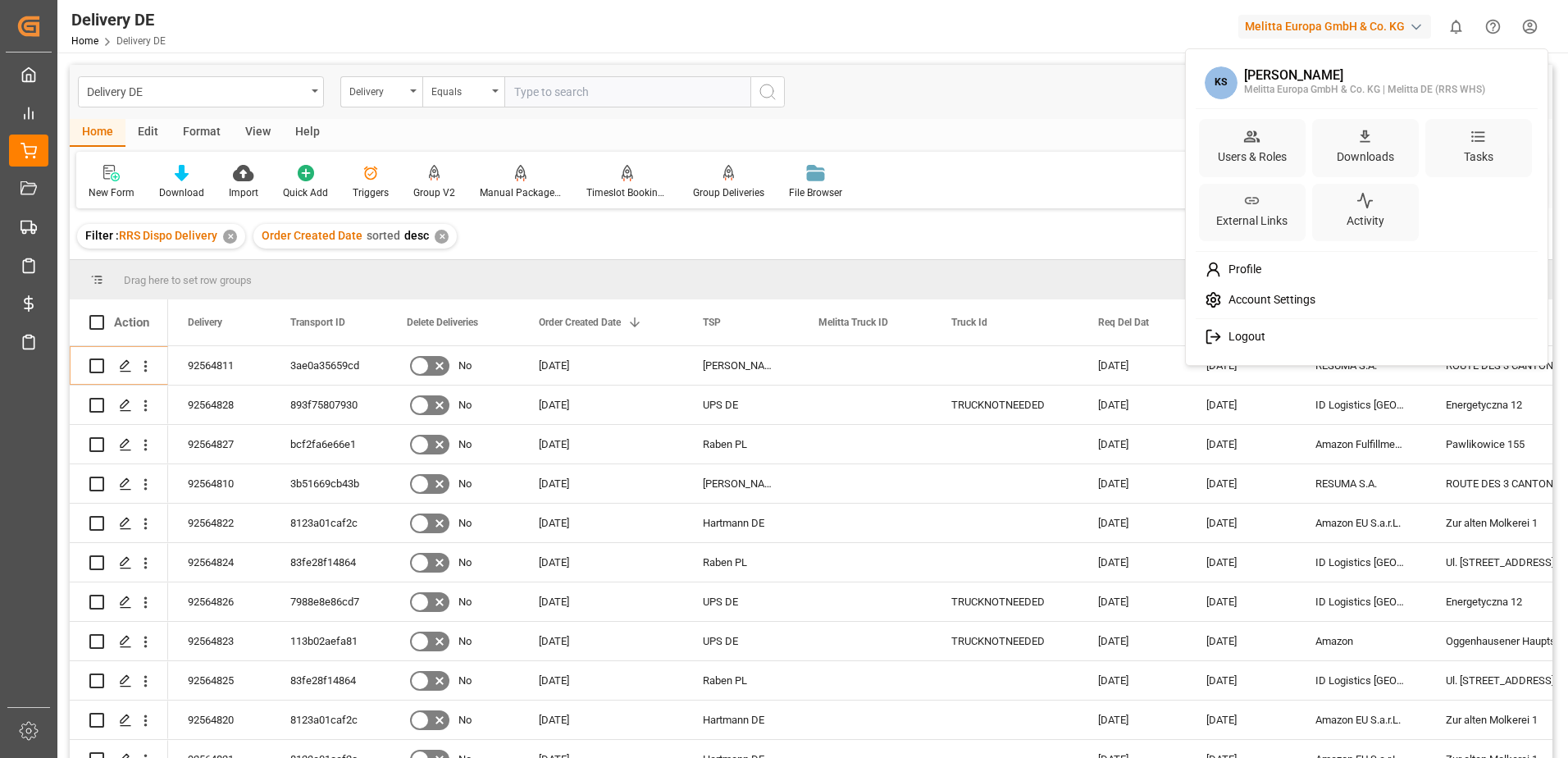
click at [1229, 336] on span "Logout" at bounding box center [1244, 336] width 44 height 15
